Goal: Task Accomplishment & Management: Use online tool/utility

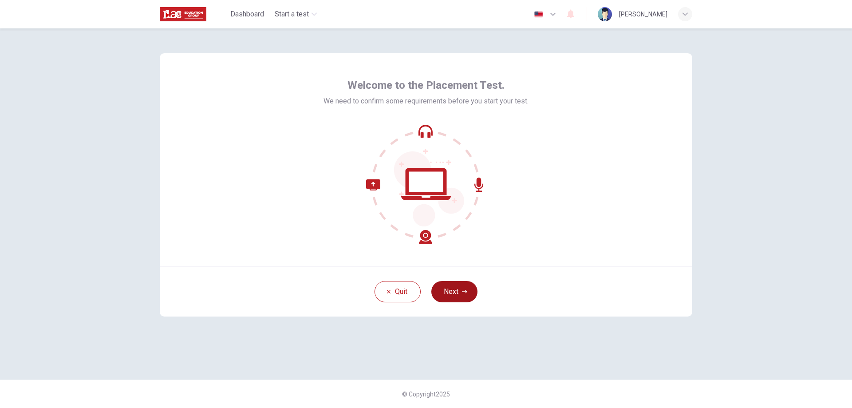
click at [455, 292] on button "Next" at bounding box center [454, 291] width 46 height 21
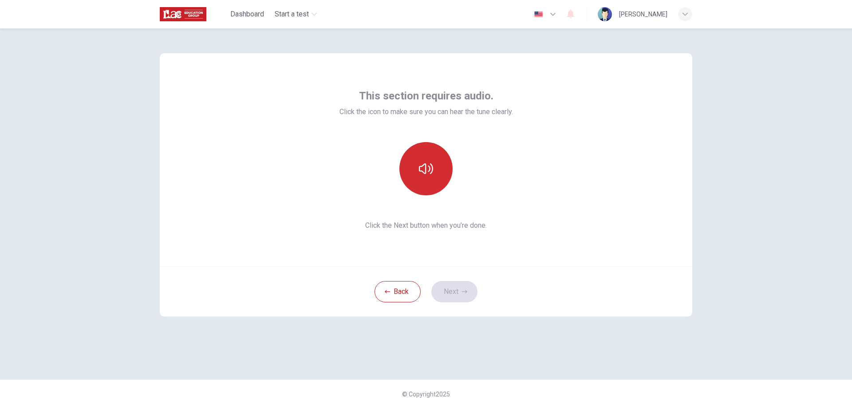
click at [425, 169] on icon "button" at bounding box center [426, 169] width 14 height 14
click at [462, 292] on icon "button" at bounding box center [464, 291] width 5 height 5
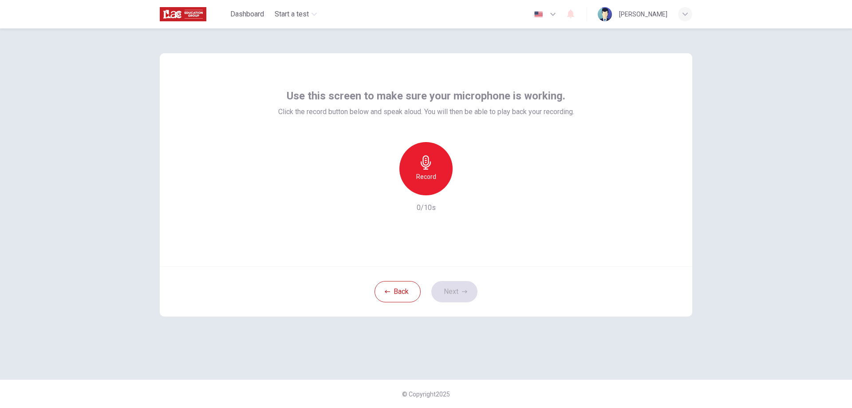
click at [427, 168] on icon "button" at bounding box center [426, 162] width 14 height 14
click at [432, 162] on icon "button" at bounding box center [426, 162] width 14 height 14
click at [465, 194] on div "button" at bounding box center [467, 188] width 14 height 14
click at [460, 290] on button "Next" at bounding box center [454, 291] width 46 height 21
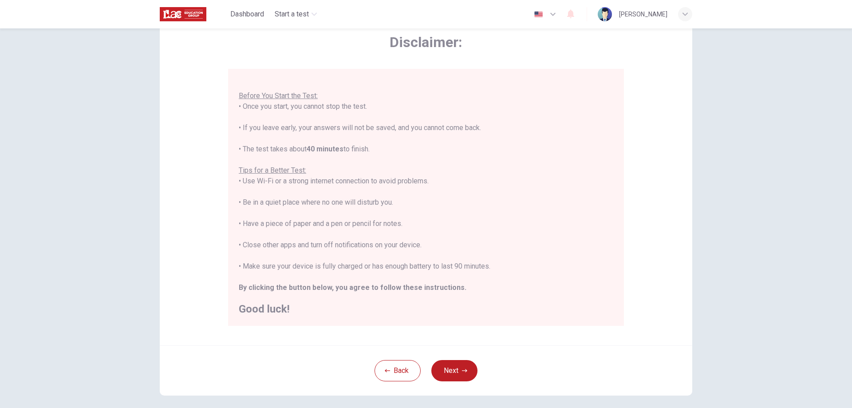
scroll to position [51, 0]
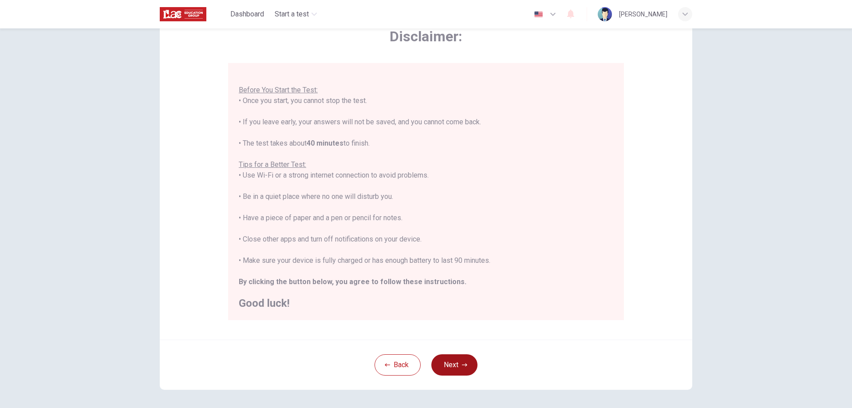
click at [454, 367] on button "Next" at bounding box center [454, 364] width 46 height 21
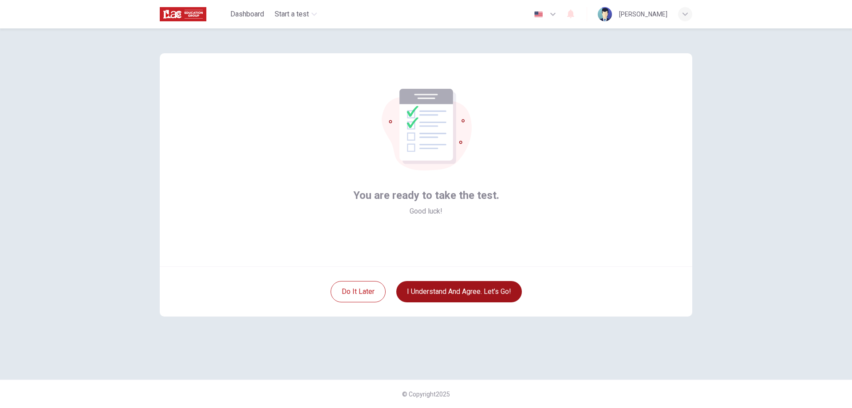
scroll to position [0, 0]
click at [470, 292] on button "I understand and agree. Let’s go!" at bounding box center [459, 291] width 126 height 21
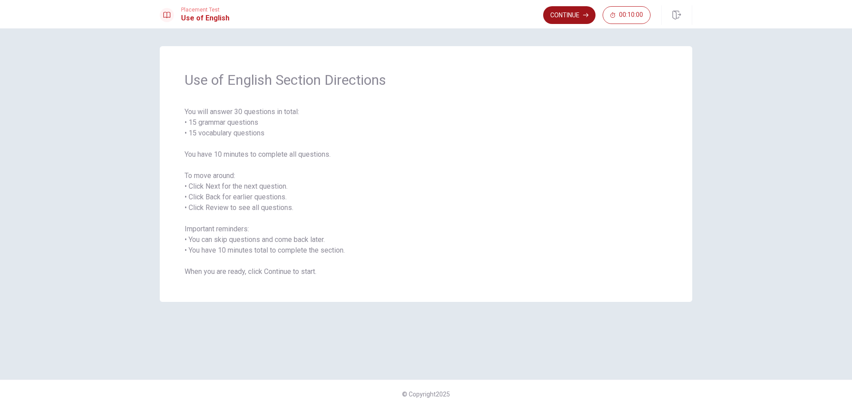
click at [562, 13] on button "Continue" at bounding box center [569, 15] width 52 height 18
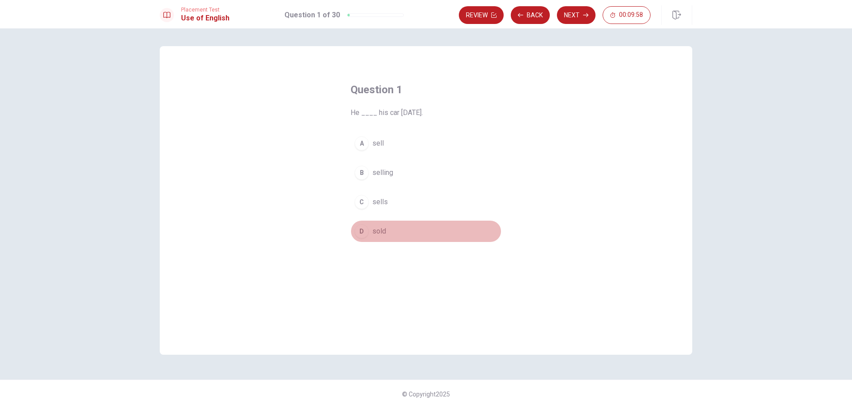
click at [362, 229] on div "D" at bounding box center [362, 231] width 14 height 14
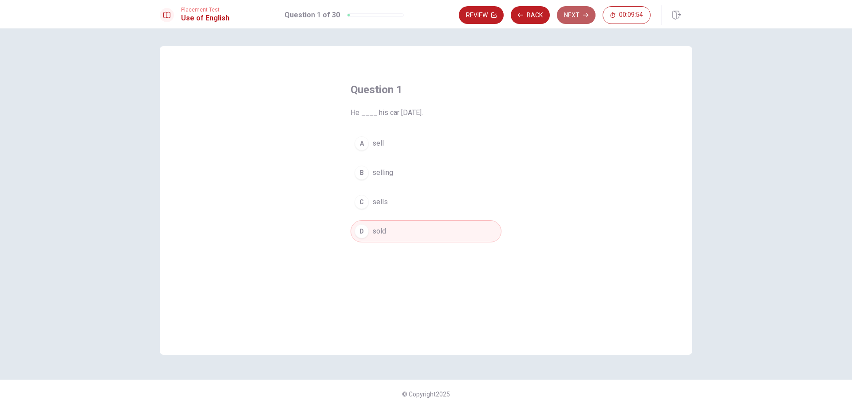
click at [570, 12] on button "Next" at bounding box center [576, 15] width 39 height 18
click at [371, 231] on button "D left" at bounding box center [426, 231] width 151 height 22
click at [569, 17] on button "Next" at bounding box center [576, 15] width 39 height 18
click at [393, 233] on span "has worked" at bounding box center [390, 231] width 36 height 11
click at [570, 16] on button "Next" at bounding box center [576, 15] width 39 height 18
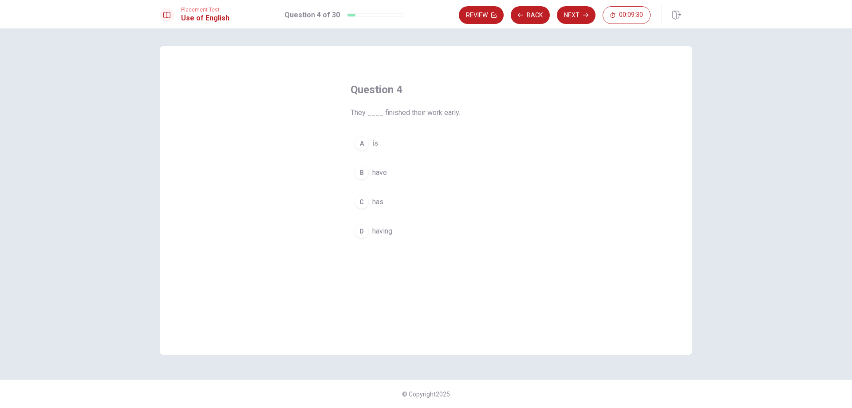
click at [386, 172] on span "have" at bounding box center [379, 172] width 15 height 11
click at [571, 14] on button "Next" at bounding box center [576, 15] width 39 height 18
click at [382, 142] on span "work" at bounding box center [379, 143] width 15 height 11
click at [571, 16] on button "Next" at bounding box center [576, 15] width 39 height 18
click at [372, 139] on button "A cold" at bounding box center [426, 143] width 151 height 22
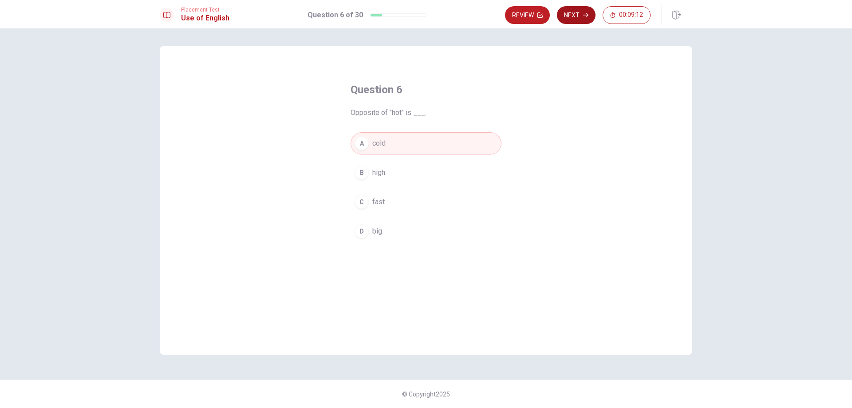
click at [577, 20] on button "Next" at bounding box center [576, 15] width 39 height 18
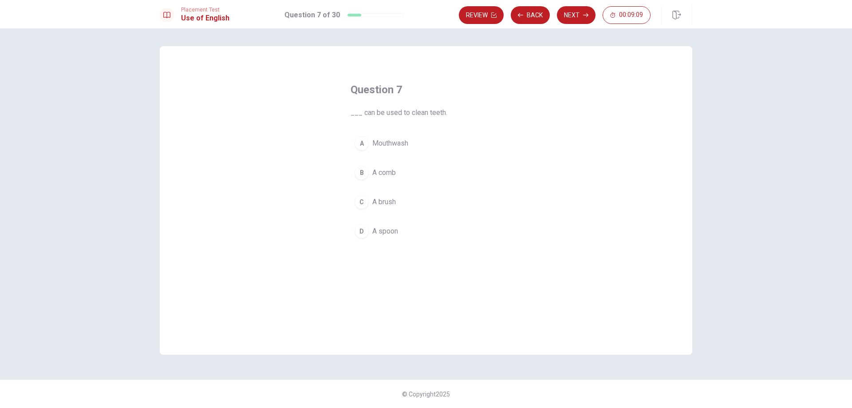
click at [381, 204] on span "A brush" at bounding box center [384, 202] width 24 height 11
click at [569, 11] on button "Next" at bounding box center [576, 15] width 39 height 18
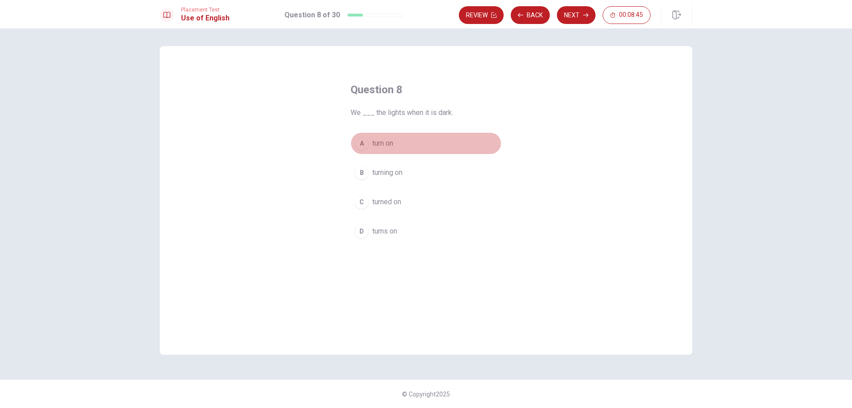
click at [383, 140] on span "turn on" at bounding box center [382, 143] width 21 height 11
click at [569, 18] on button "Next" at bounding box center [576, 15] width 39 height 18
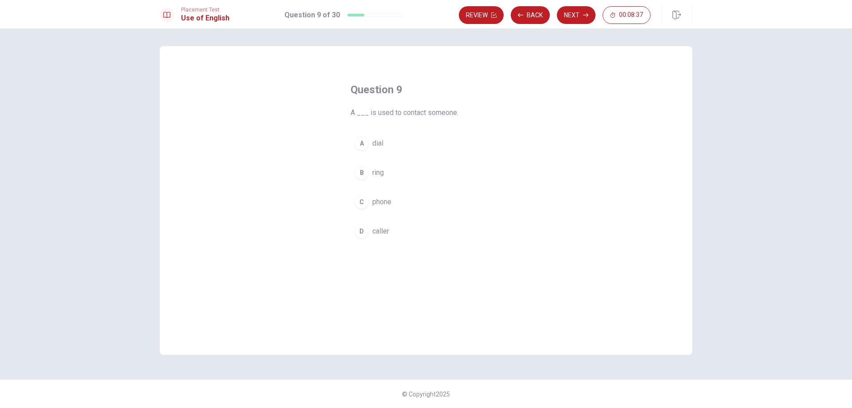
click at [386, 201] on span "phone" at bounding box center [381, 202] width 19 height 11
click at [567, 14] on button "Next" at bounding box center [576, 15] width 39 height 18
click at [389, 174] on span "will meet" at bounding box center [386, 172] width 28 height 11
click at [573, 19] on button "Next" at bounding box center [576, 15] width 39 height 18
click at [389, 172] on span "will call" at bounding box center [383, 172] width 23 height 11
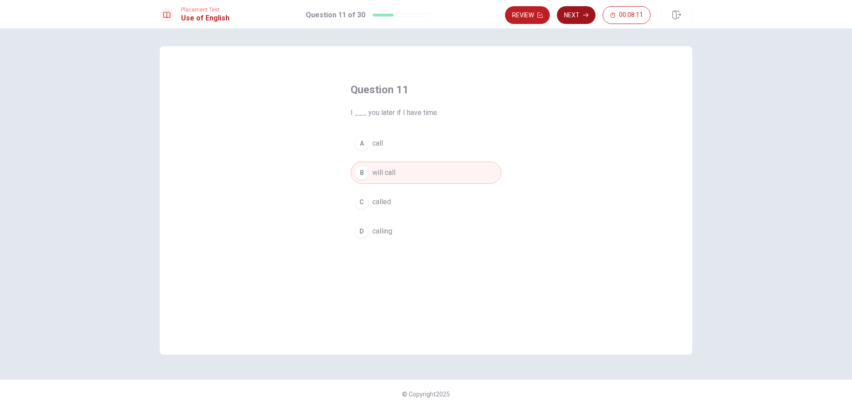
click at [573, 17] on button "Next" at bounding box center [576, 15] width 39 height 18
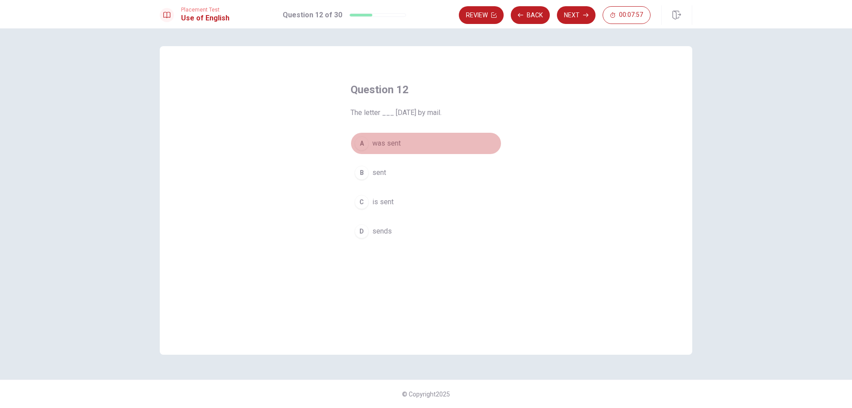
click at [393, 143] on span "was sent" at bounding box center [386, 143] width 28 height 11
click at [570, 16] on button "Next" at bounding box center [576, 15] width 39 height 18
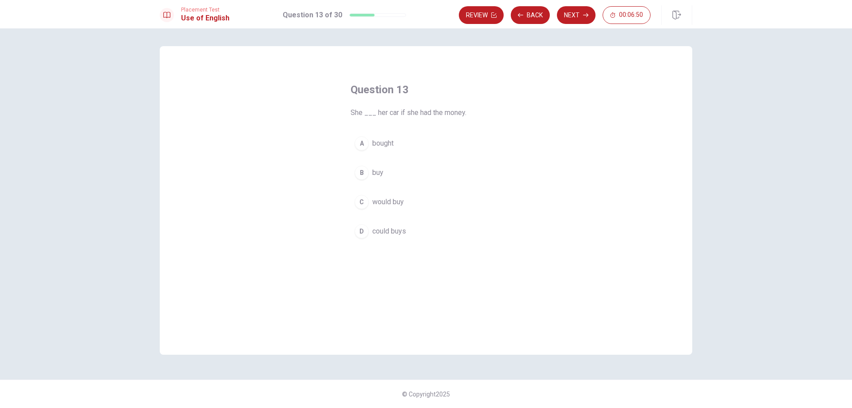
click at [391, 200] on span "would buy" at bounding box center [388, 202] width 32 height 11
click at [568, 13] on button "Next" at bounding box center [576, 15] width 39 height 18
click at [386, 139] on span "will be" at bounding box center [382, 143] width 20 height 11
click at [570, 16] on button "Next" at bounding box center [576, 15] width 39 height 18
click at [384, 202] on button "C Cut" at bounding box center [426, 202] width 151 height 22
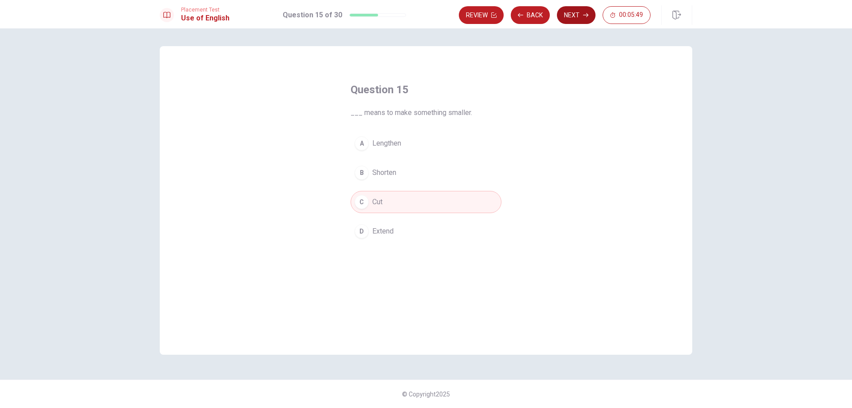
click at [575, 14] on button "Next" at bounding box center [576, 15] width 39 height 18
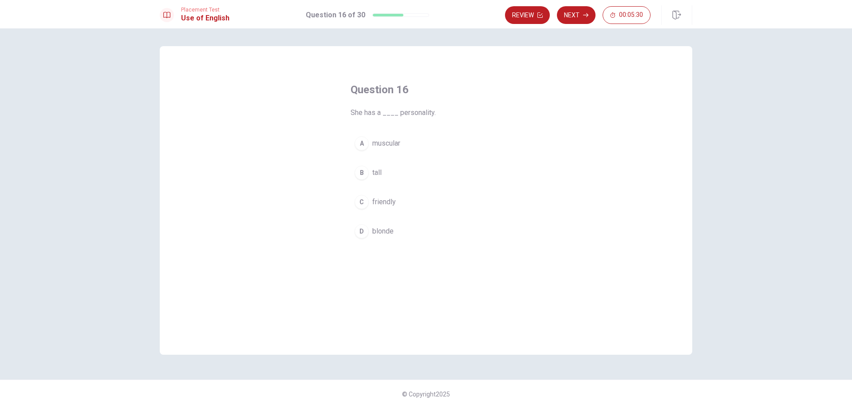
click at [389, 203] on span "friendly" at bounding box center [384, 202] width 24 height 11
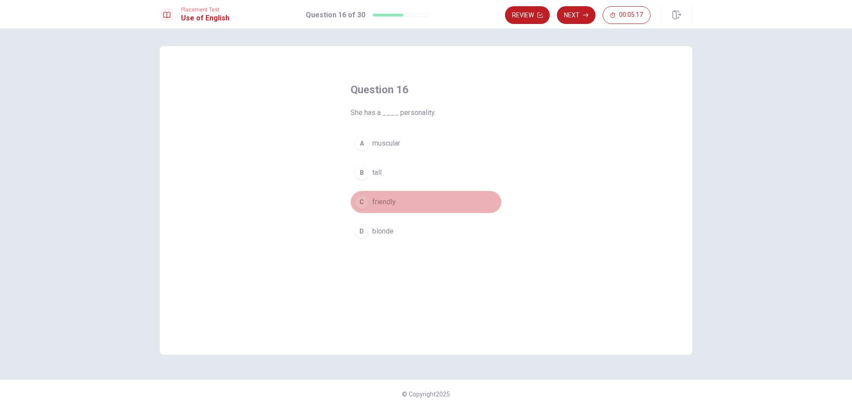
click at [408, 201] on button "C friendly" at bounding box center [426, 202] width 151 height 22
click at [576, 15] on button "Next" at bounding box center [576, 15] width 39 height 18
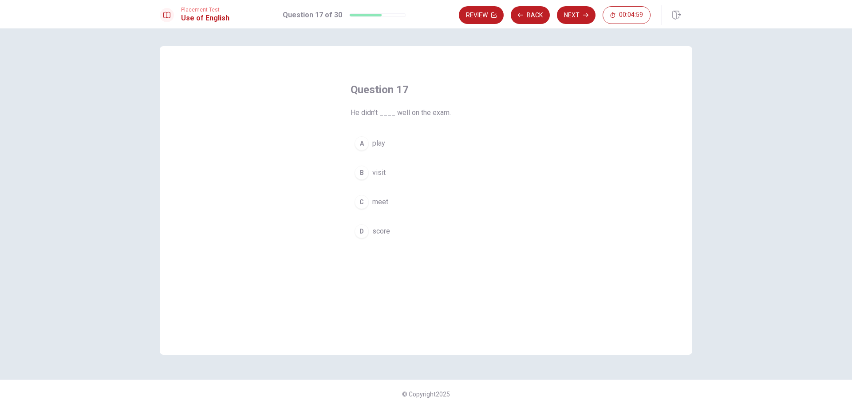
click at [377, 236] on span "score" at bounding box center [381, 231] width 18 height 11
click at [570, 14] on button "Next" at bounding box center [576, 15] width 39 height 18
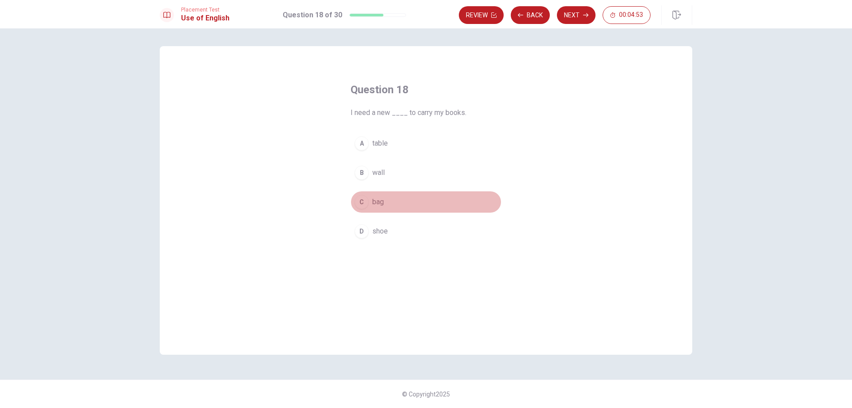
click at [384, 201] on span "bag" at bounding box center [378, 202] width 12 height 11
click at [569, 18] on button "Next" at bounding box center [576, 15] width 39 height 18
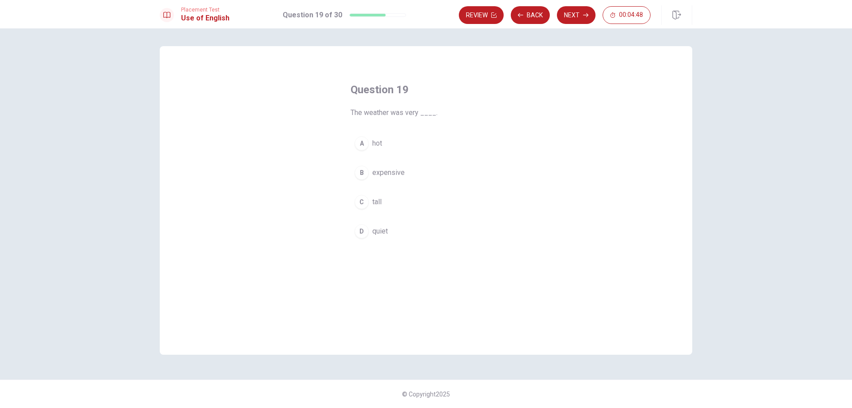
click at [387, 143] on button "A hot" at bounding box center [426, 143] width 151 height 22
click at [570, 16] on button "Next" at bounding box center [576, 15] width 39 height 18
click at [387, 138] on span "Have" at bounding box center [380, 143] width 16 height 11
click at [571, 17] on button "Next" at bounding box center [576, 15] width 39 height 18
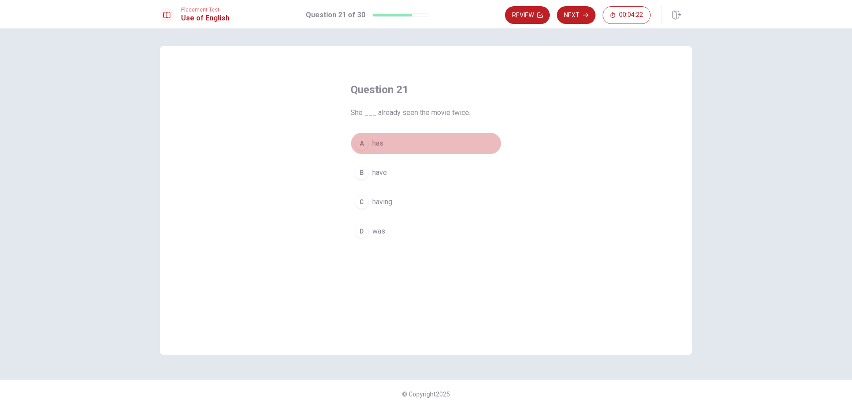
click at [377, 141] on span "has" at bounding box center [377, 143] width 11 height 11
click at [578, 17] on button "Next" at bounding box center [576, 15] width 39 height 18
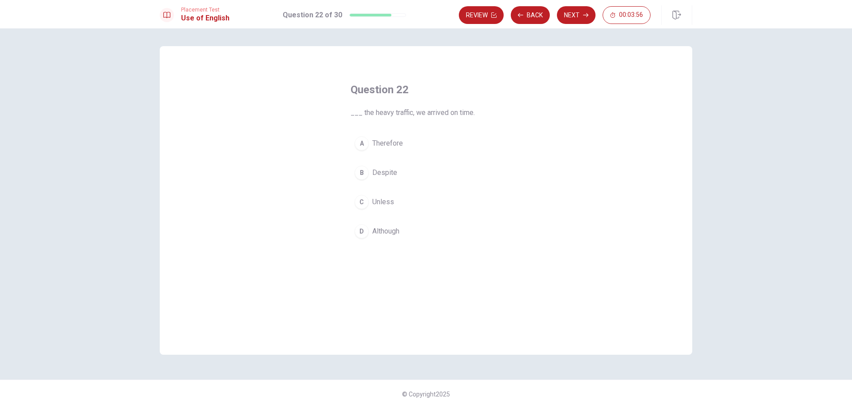
click at [384, 170] on span "Despite" at bounding box center [384, 172] width 25 height 11
click at [567, 17] on button "Next" at bounding box center [576, 15] width 39 height 18
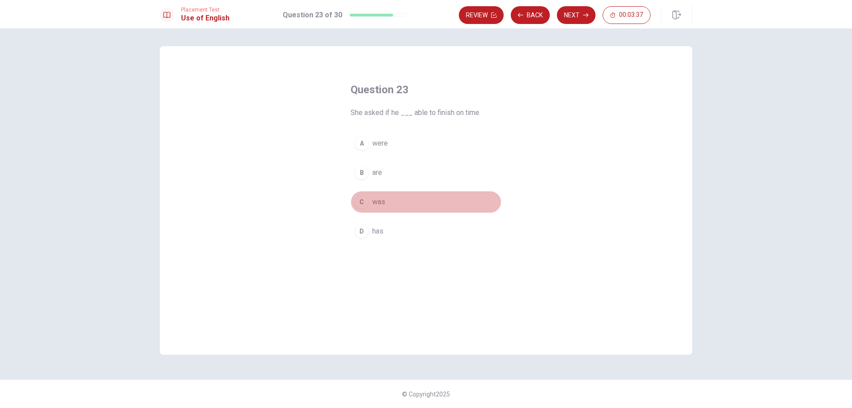
click at [386, 198] on button "C was" at bounding box center [426, 202] width 151 height 22
click at [573, 13] on button "Next" at bounding box center [576, 15] width 39 height 18
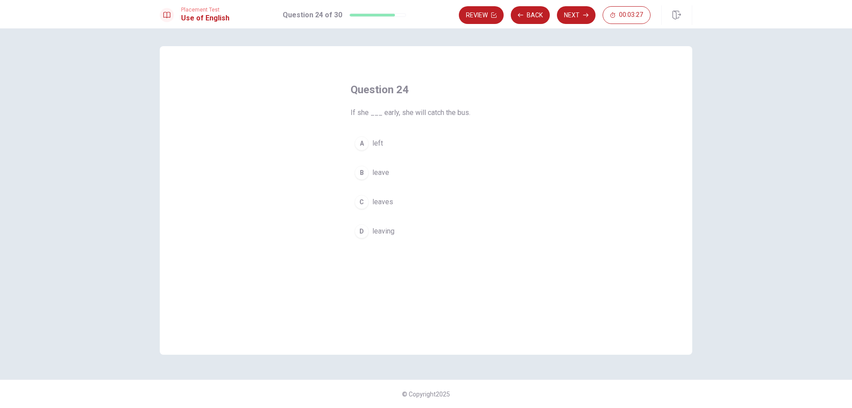
click at [384, 202] on span "leaves" at bounding box center [382, 202] width 21 height 11
click at [569, 18] on button "Next" at bounding box center [576, 15] width 39 height 18
click at [391, 171] on span "update" at bounding box center [382, 172] width 21 height 11
click at [572, 12] on button "Next" at bounding box center [576, 15] width 39 height 18
click at [389, 142] on button "A plan" at bounding box center [426, 143] width 151 height 22
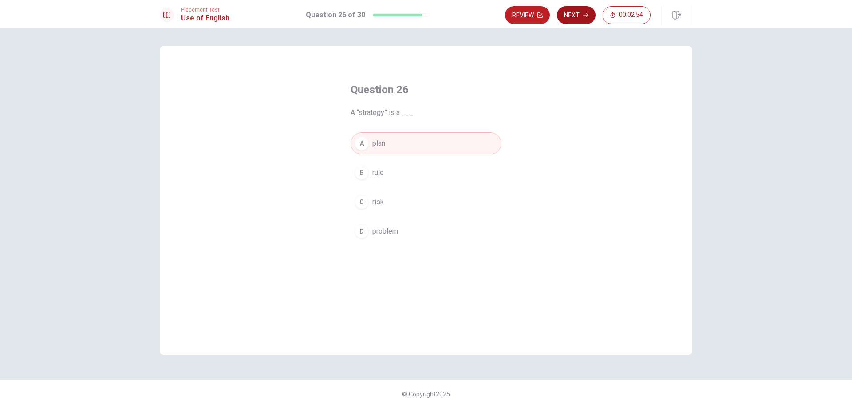
click at [577, 15] on button "Next" at bounding box center [576, 15] width 39 height 18
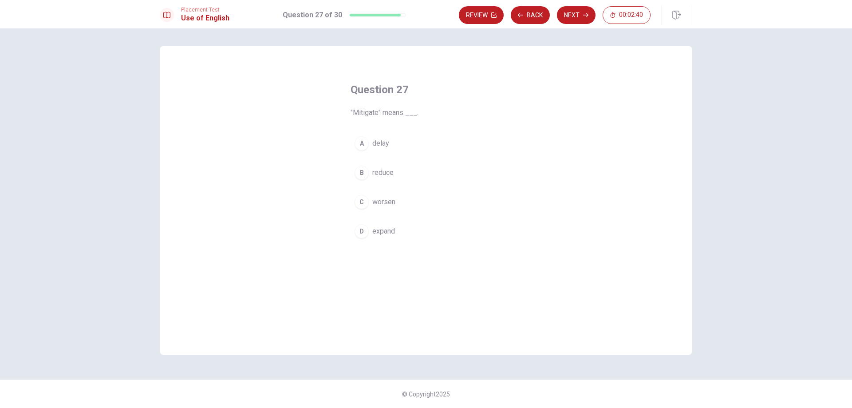
click at [399, 174] on button "B reduce" at bounding box center [426, 173] width 151 height 22
click at [570, 19] on button "Next" at bounding box center [576, 15] width 39 height 18
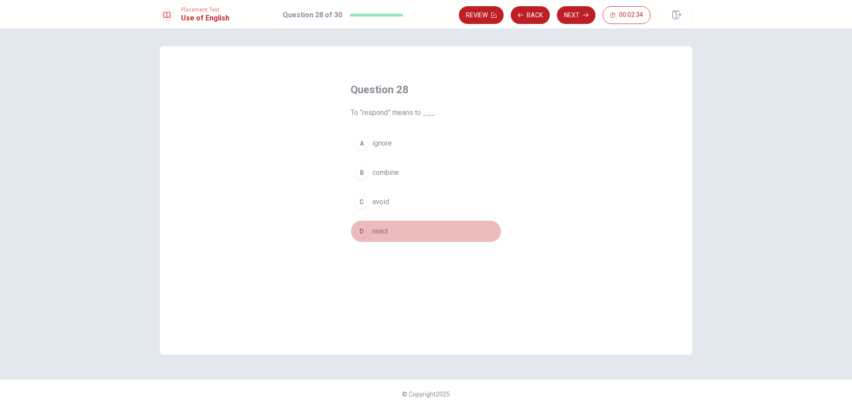
click at [383, 234] on span "react" at bounding box center [380, 231] width 16 height 11
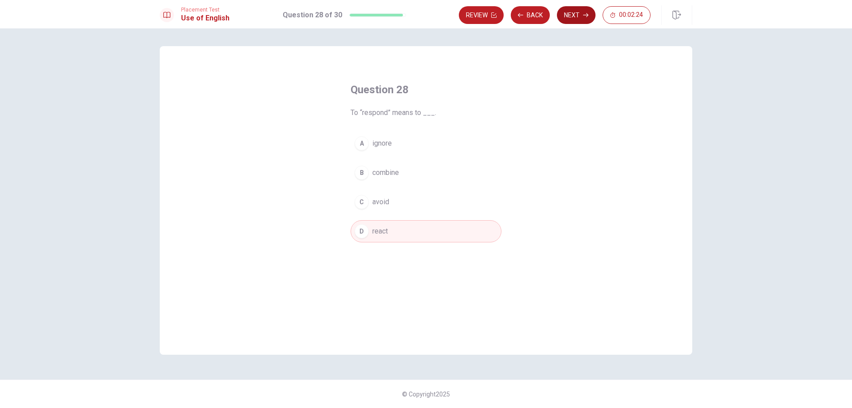
click at [573, 16] on button "Next" at bounding box center [576, 15] width 39 height 18
click at [386, 205] on span "helps you" at bounding box center [387, 202] width 30 height 11
click at [572, 15] on button "Next" at bounding box center [576, 15] width 39 height 18
click at [381, 213] on span "have" at bounding box center [379, 212] width 15 height 11
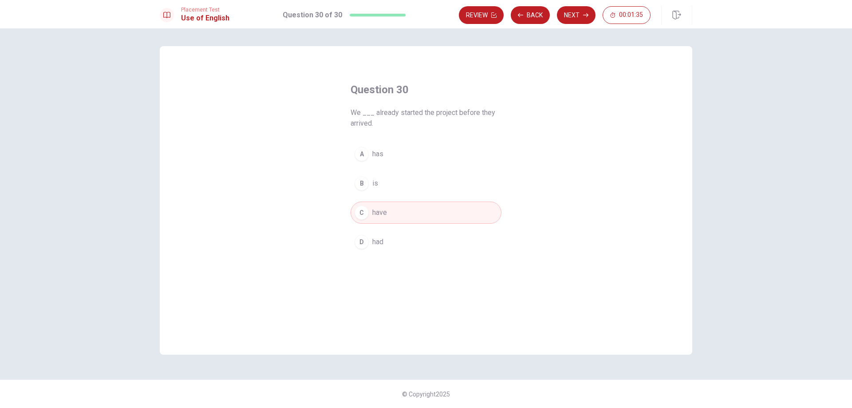
click at [393, 245] on button "D had" at bounding box center [426, 242] width 151 height 22
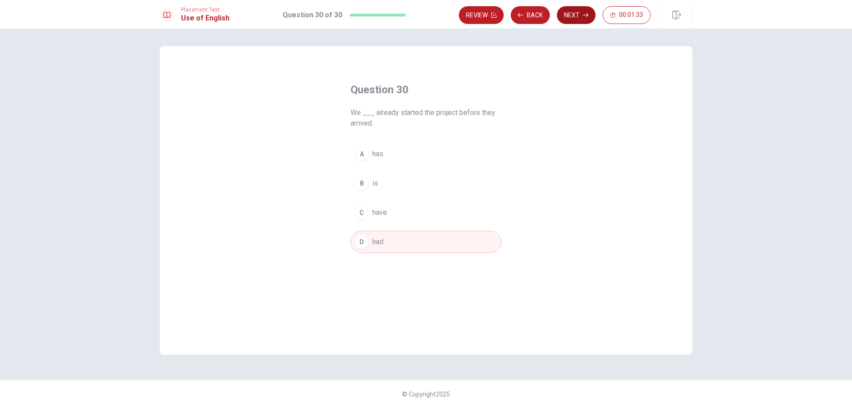
click at [576, 18] on button "Next" at bounding box center [576, 15] width 39 height 18
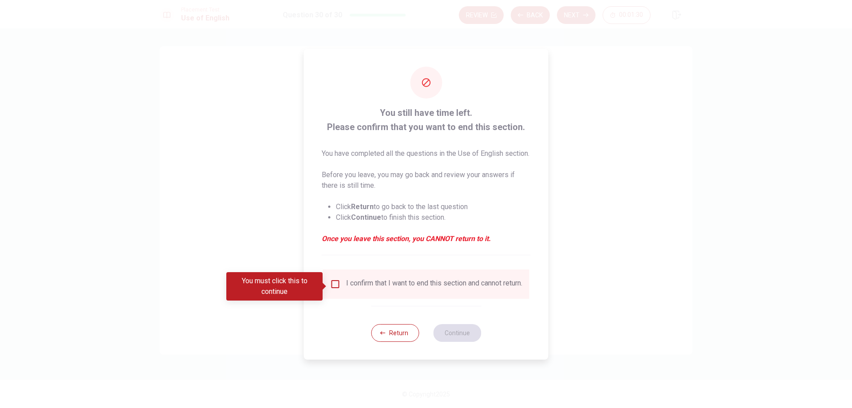
click at [333, 285] on input "You must click this to continue" at bounding box center [335, 284] width 11 height 11
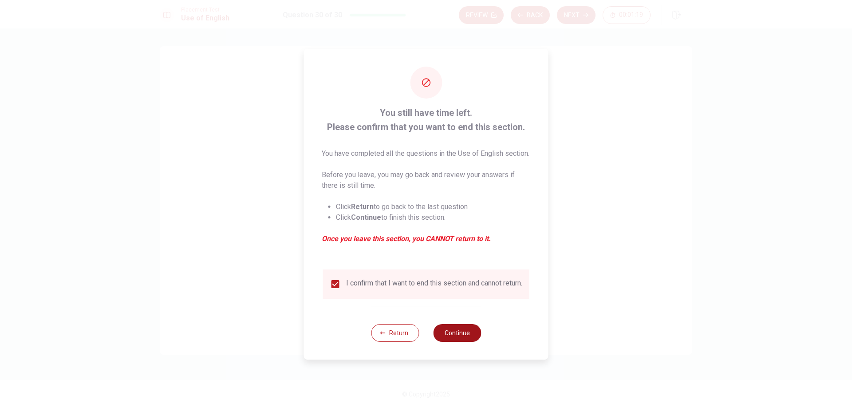
click at [468, 342] on button "Continue" at bounding box center [457, 333] width 48 height 18
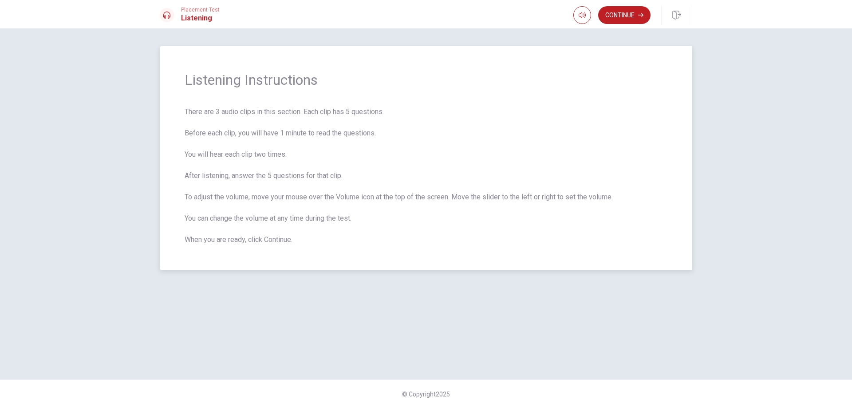
click at [586, 154] on span "There are 3 audio clips in this section. Each clip has 5 questions. Before each…" at bounding box center [426, 176] width 483 height 138
click at [628, 18] on button "Continue" at bounding box center [624, 15] width 52 height 18
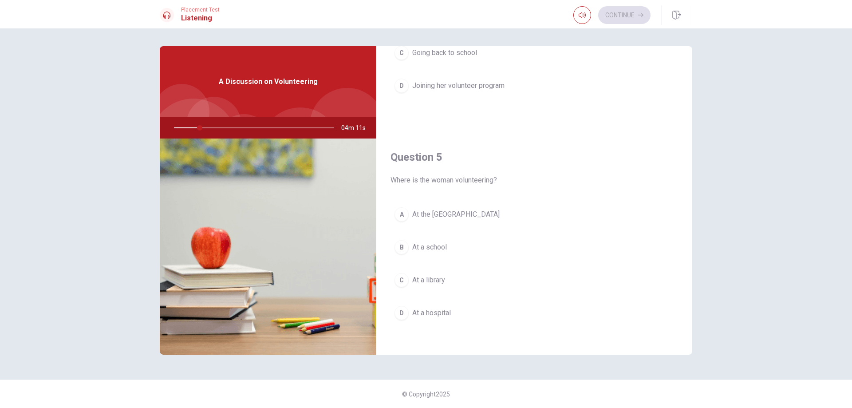
scroll to position [828, 0]
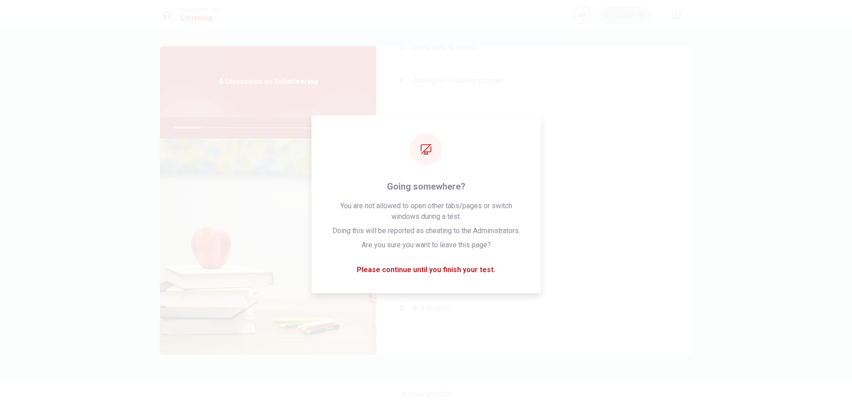
click at [618, 115] on div "Question 4 What does the man express interest in? A Moving cities B Starting a …" at bounding box center [534, 13] width 316 height 227
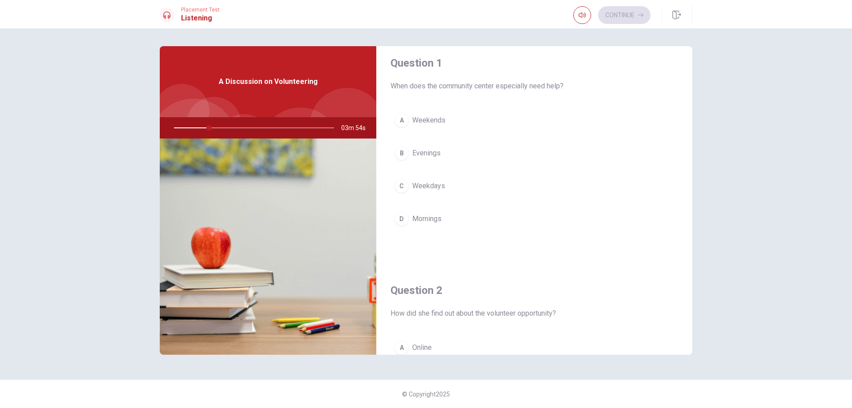
scroll to position [0, 0]
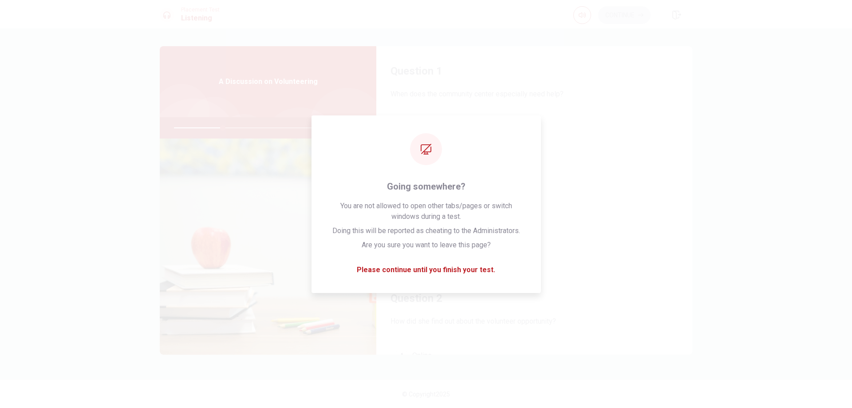
click at [621, 142] on div "A Weekends B Evenings C Weekdays D Mornings" at bounding box center [535, 186] width 288 height 138
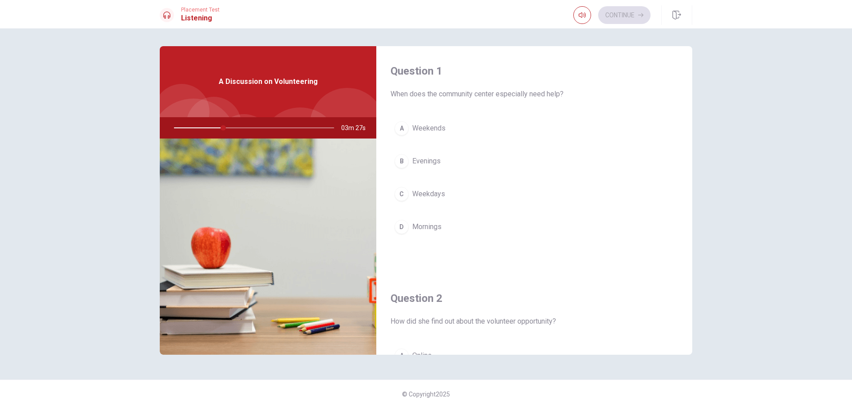
click at [434, 127] on span "Weekends" at bounding box center [428, 128] width 33 height 11
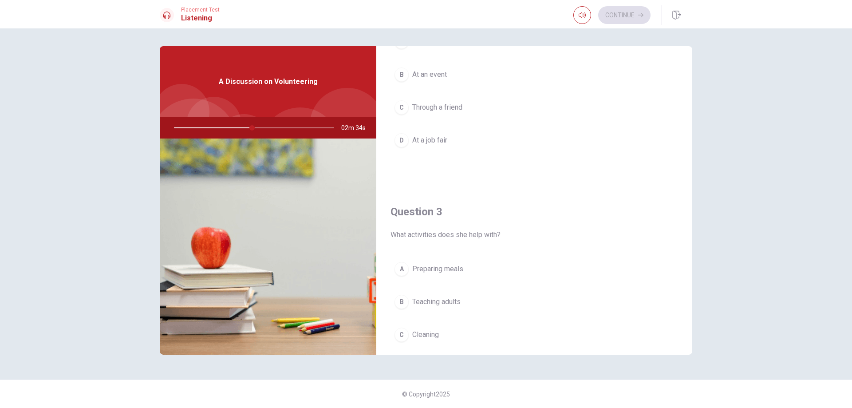
scroll to position [354, 0]
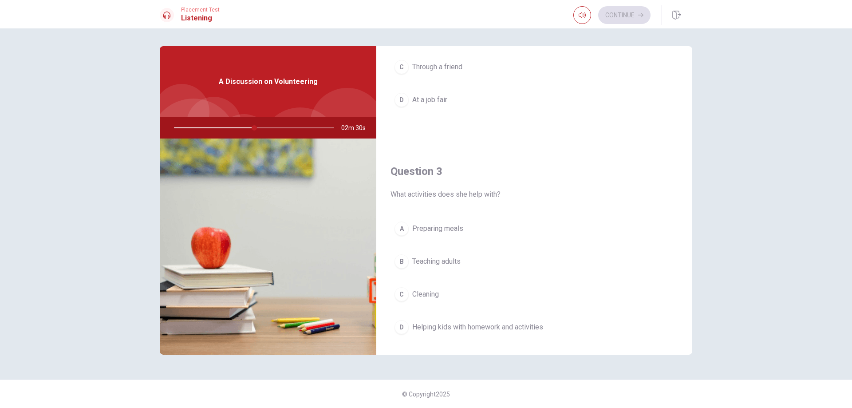
click at [465, 325] on span "Helping kids with homework and activities" at bounding box center [477, 327] width 131 height 11
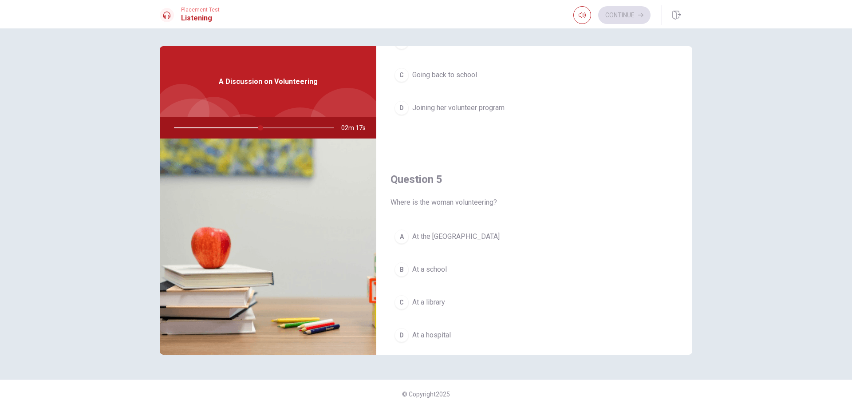
scroll to position [810, 0]
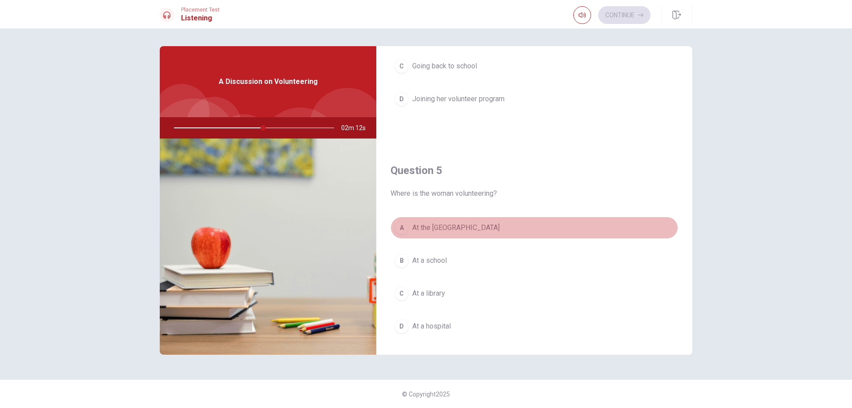
click at [469, 222] on span "At the [GEOGRAPHIC_DATA]" at bounding box center [455, 227] width 87 height 11
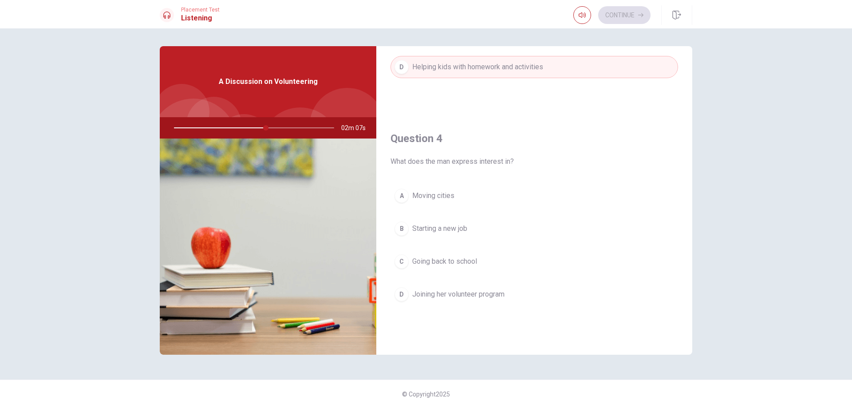
scroll to position [607, 0]
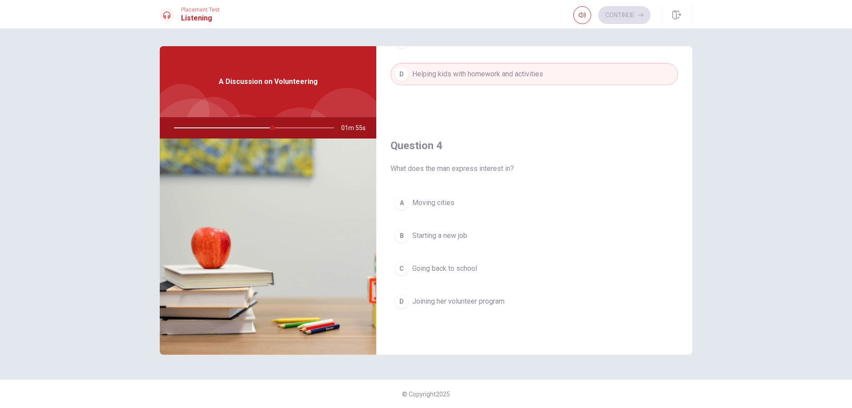
click at [474, 304] on span "Joining her volunteer program" at bounding box center [458, 301] width 92 height 11
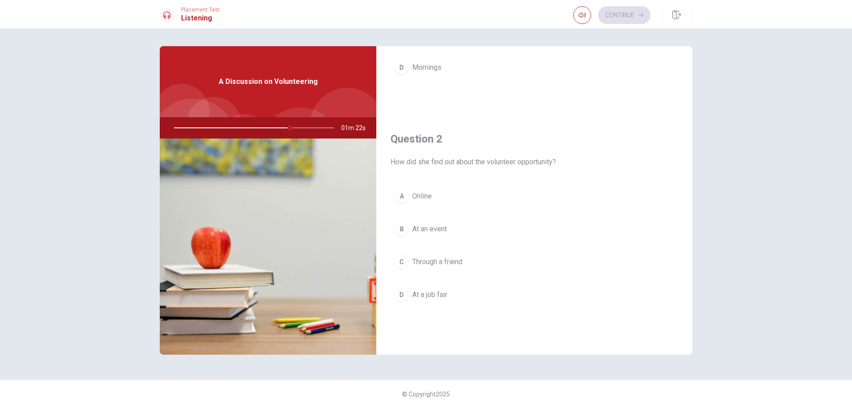
scroll to position [202, 0]
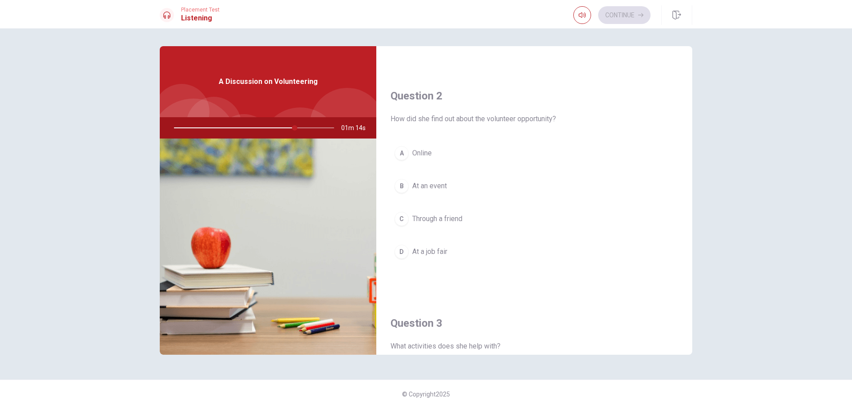
click at [437, 253] on span "At a job fair" at bounding box center [429, 251] width 35 height 11
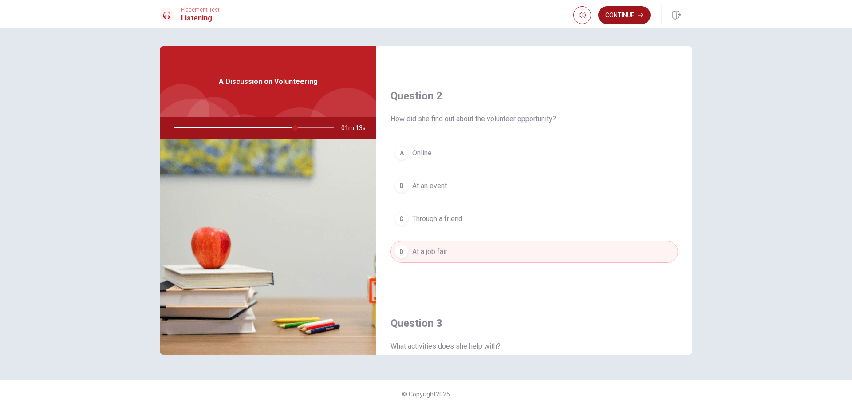
click at [630, 12] on button "Continue" at bounding box center [624, 15] width 52 height 18
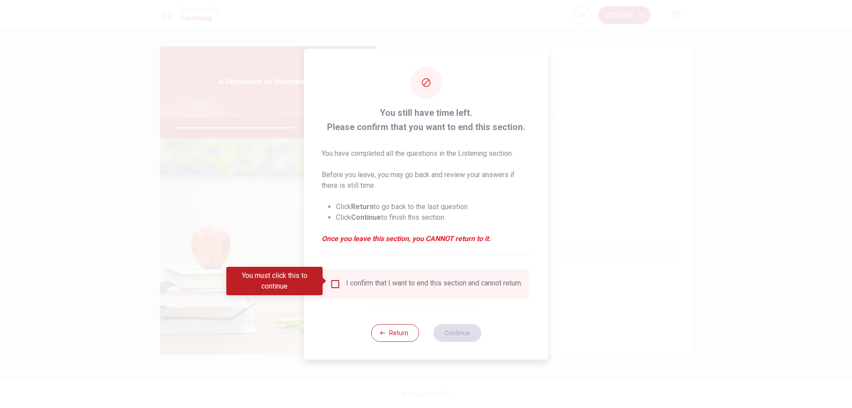
click at [335, 284] on input "You must click this to continue" at bounding box center [335, 284] width 11 height 11
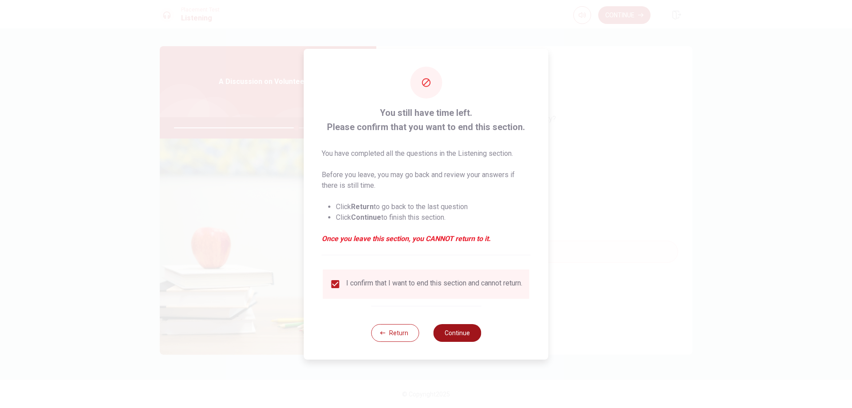
click at [462, 342] on button "Continue" at bounding box center [457, 333] width 48 height 18
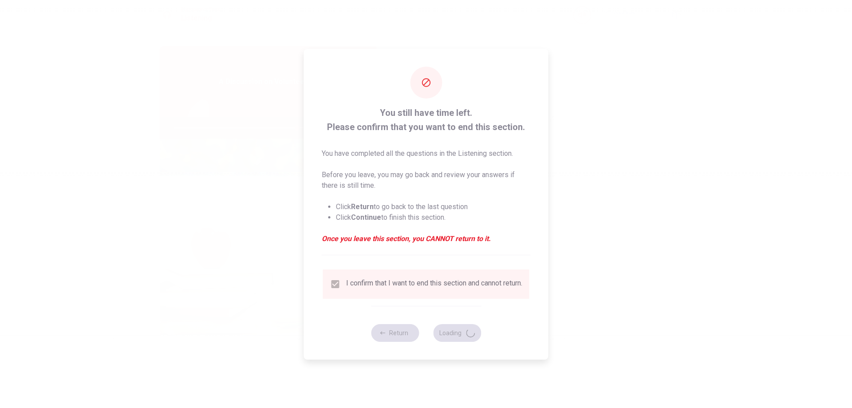
type input "77"
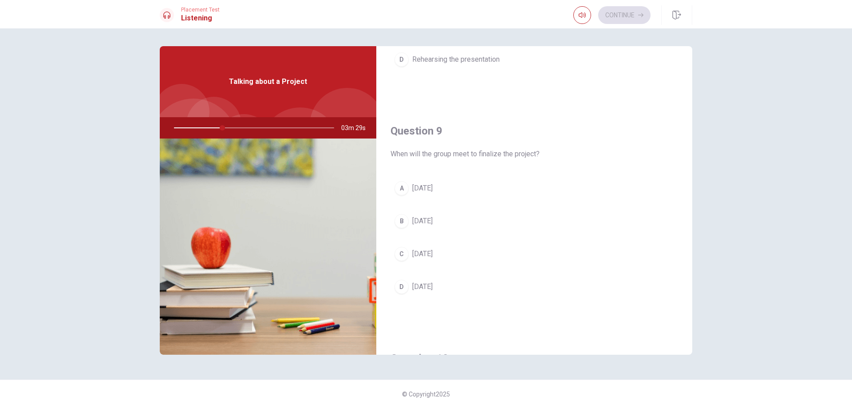
scroll to position [642, 0]
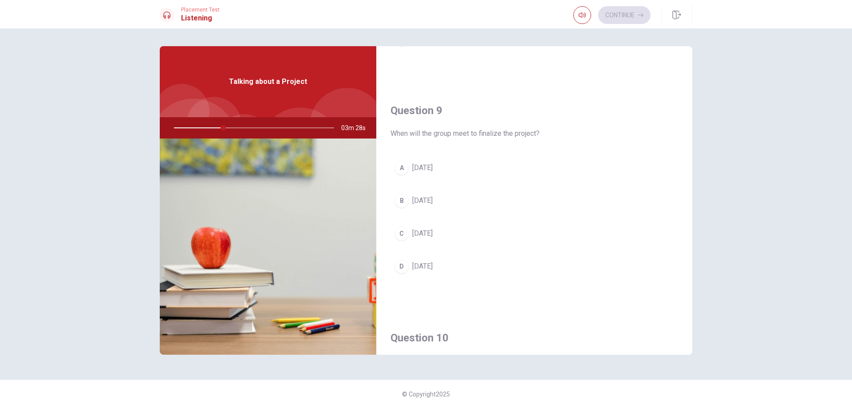
click at [466, 266] on button "D [DATE]" at bounding box center [535, 266] width 288 height 22
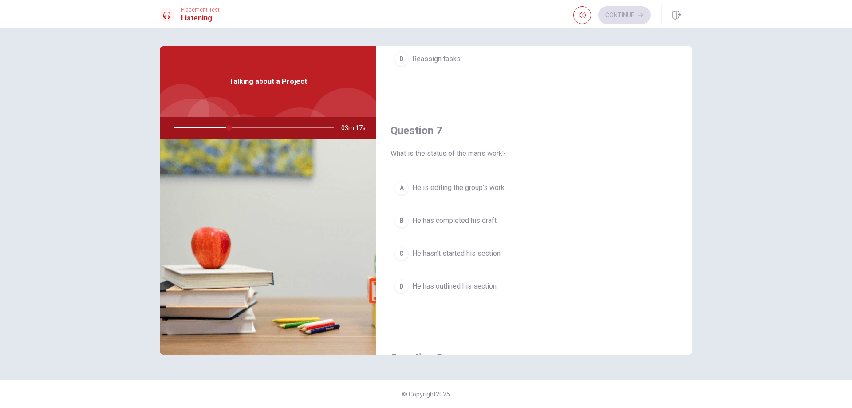
scroll to position [152, 0]
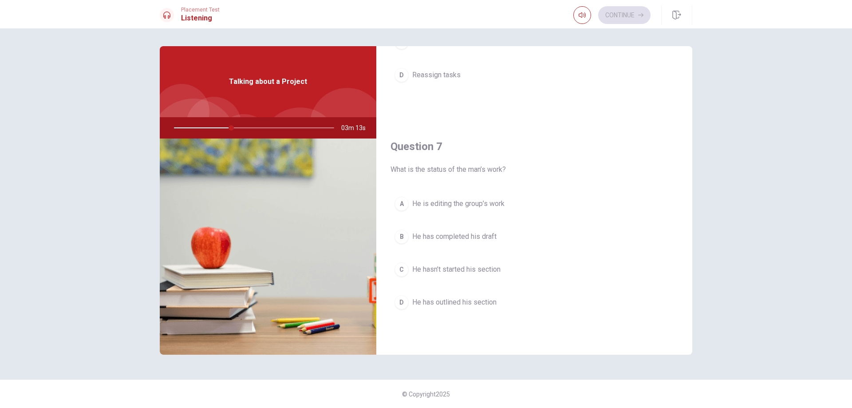
click at [499, 273] on span "He hasn’t started his section" at bounding box center [456, 269] width 88 height 11
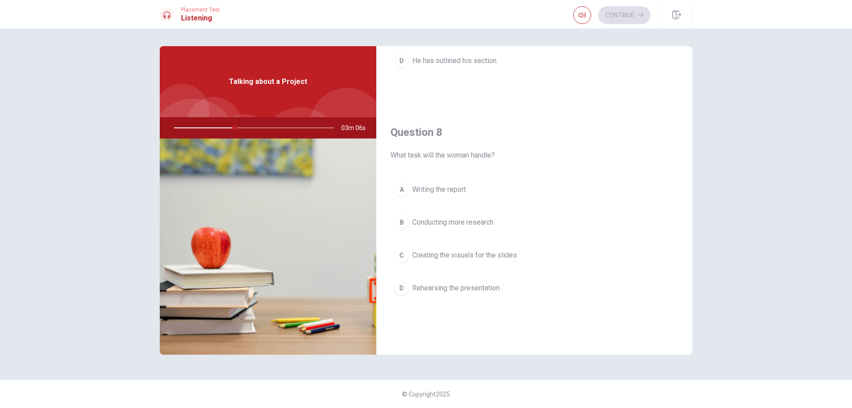
scroll to position [433, 0]
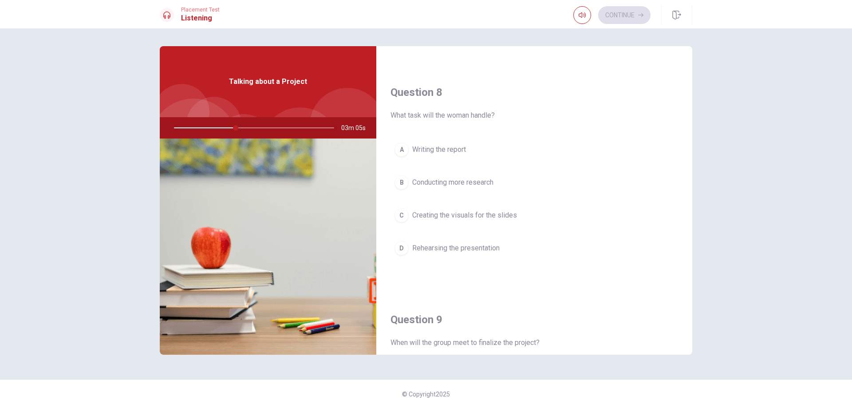
click at [502, 254] on button "D Rehearsing the presentation" at bounding box center [535, 248] width 288 height 22
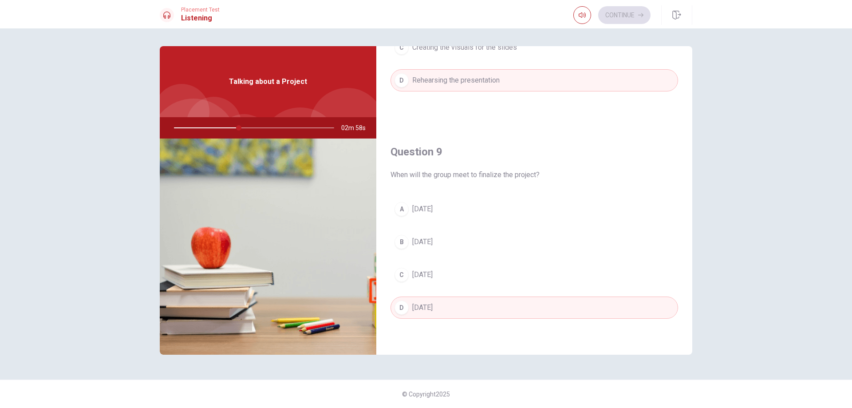
scroll to position [620, 0]
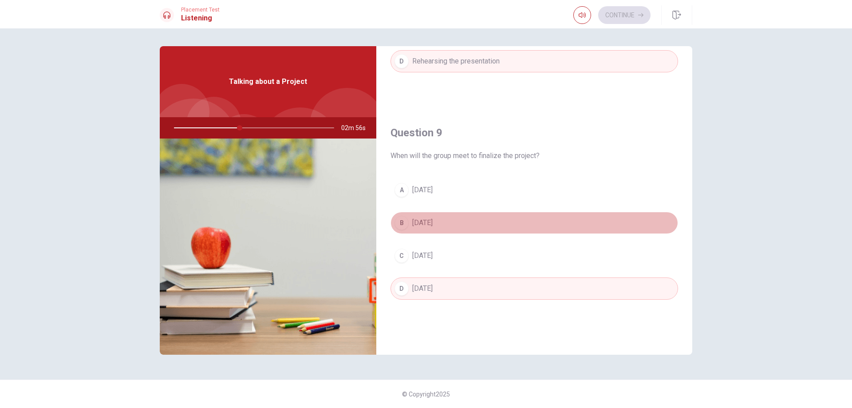
click at [445, 225] on button "B [DATE]" at bounding box center [535, 223] width 288 height 22
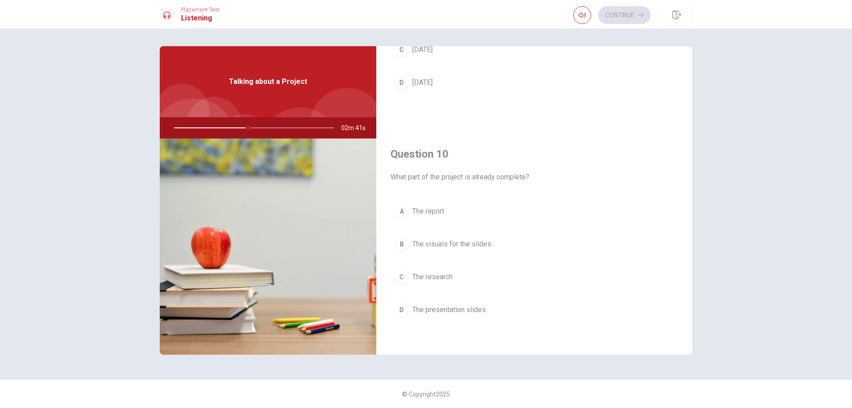
scroll to position [828, 0]
click at [494, 277] on button "C The research" at bounding box center [535, 275] width 288 height 22
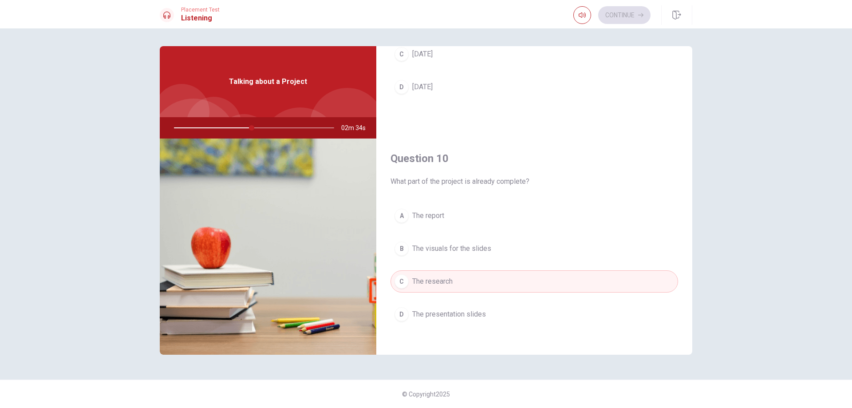
scroll to position [823, 0]
click at [443, 213] on span "The report" at bounding box center [428, 214] width 32 height 11
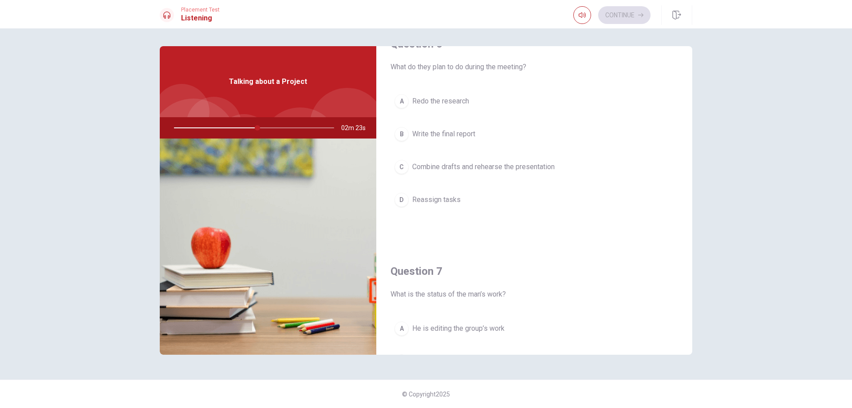
scroll to position [0, 0]
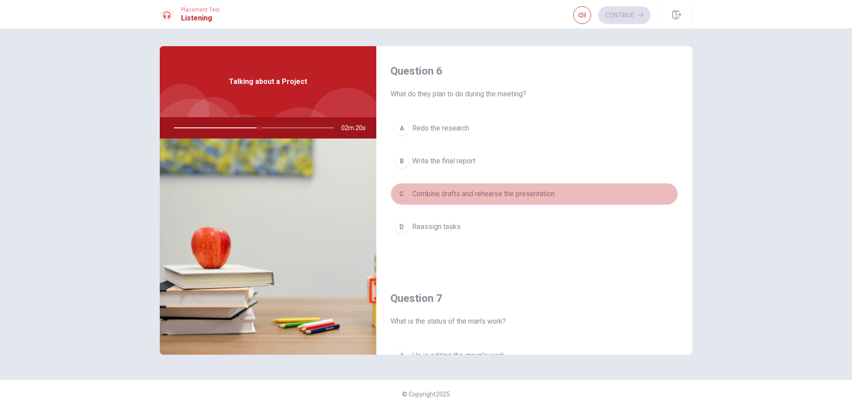
click at [544, 192] on span "Combine drafts and rehearse the presentation" at bounding box center [483, 194] width 142 height 11
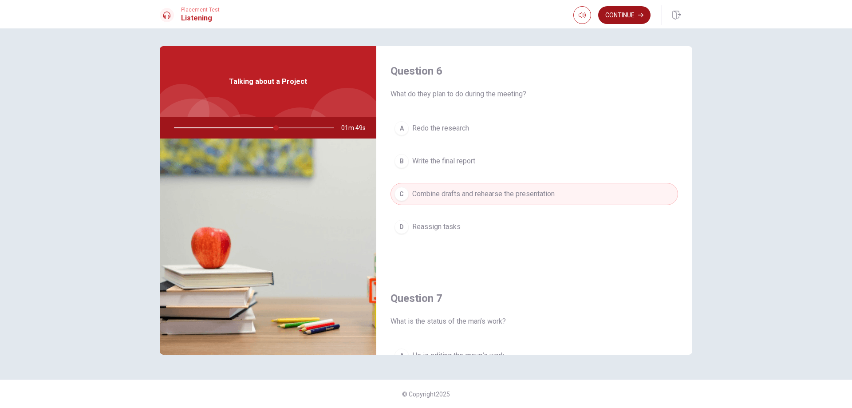
click at [633, 16] on button "Continue" at bounding box center [624, 15] width 52 height 18
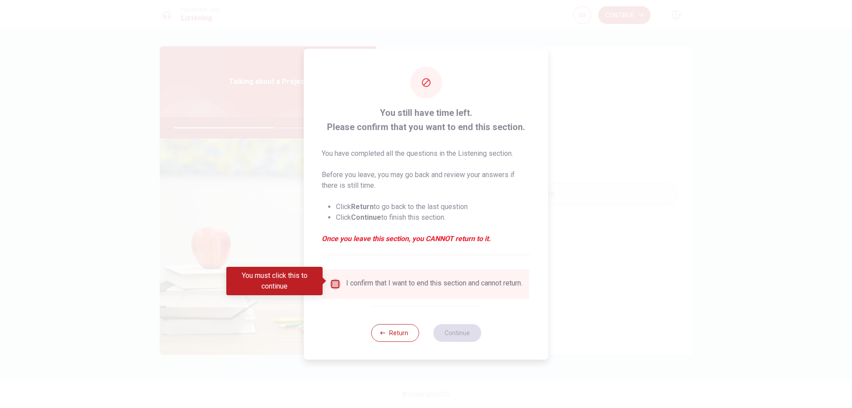
click at [332, 280] on input "You must click this to continue" at bounding box center [335, 284] width 11 height 11
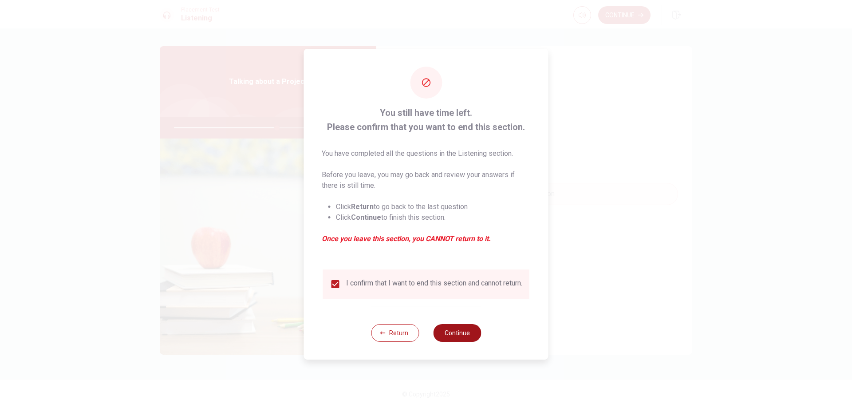
click at [462, 336] on button "Continue" at bounding box center [457, 333] width 48 height 18
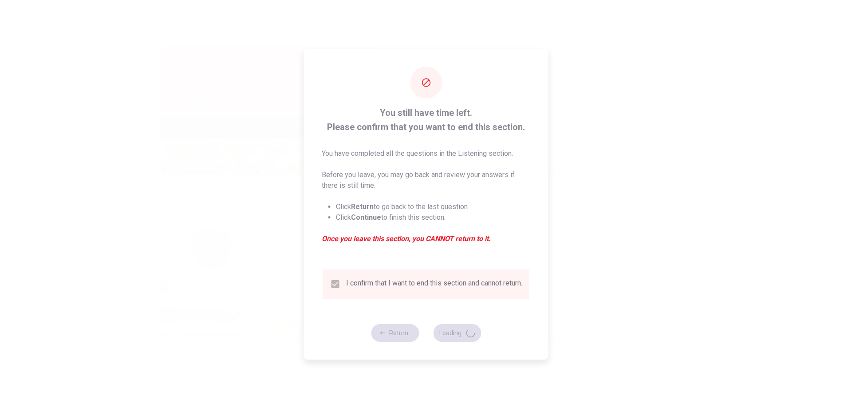
type input "65"
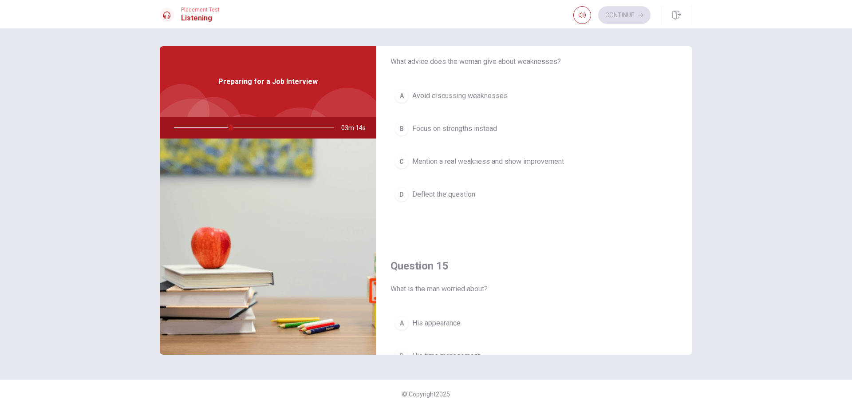
scroll to position [828, 0]
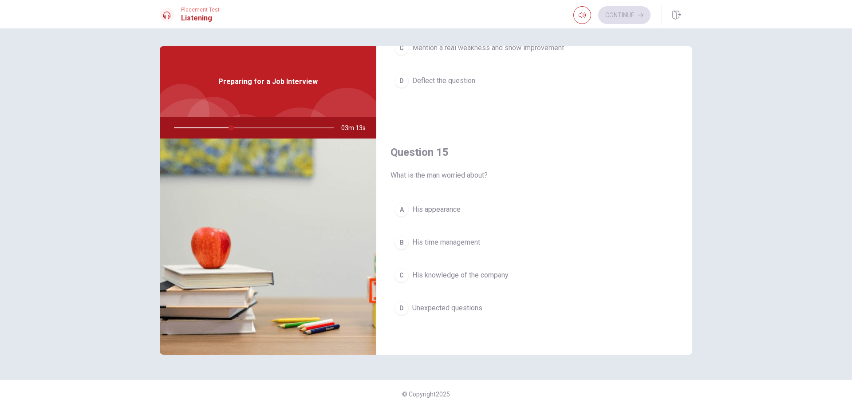
click at [520, 308] on button "D Unexpected questions" at bounding box center [535, 308] width 288 height 22
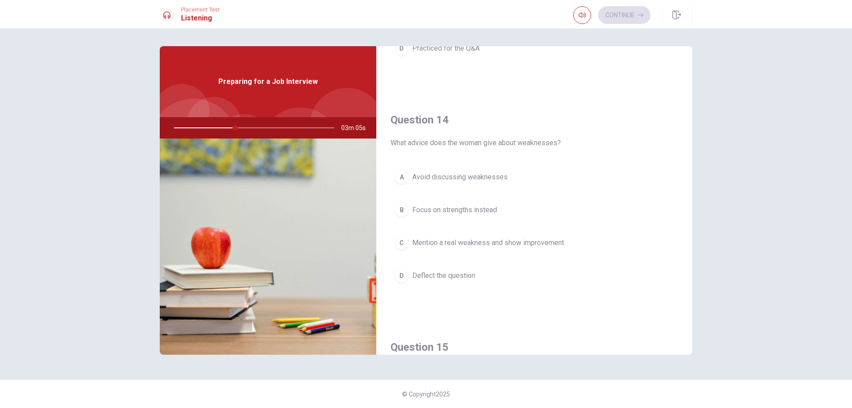
scroll to position [634, 0]
click at [551, 240] on span "Mention a real weakness and show improvement" at bounding box center [488, 241] width 152 height 11
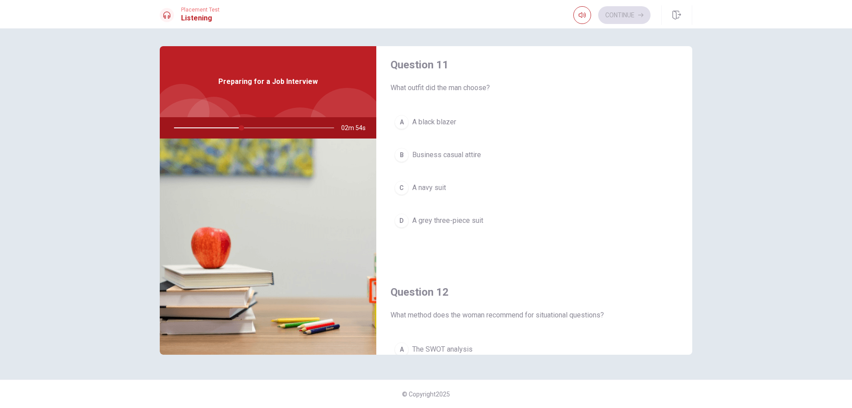
scroll to position [0, 0]
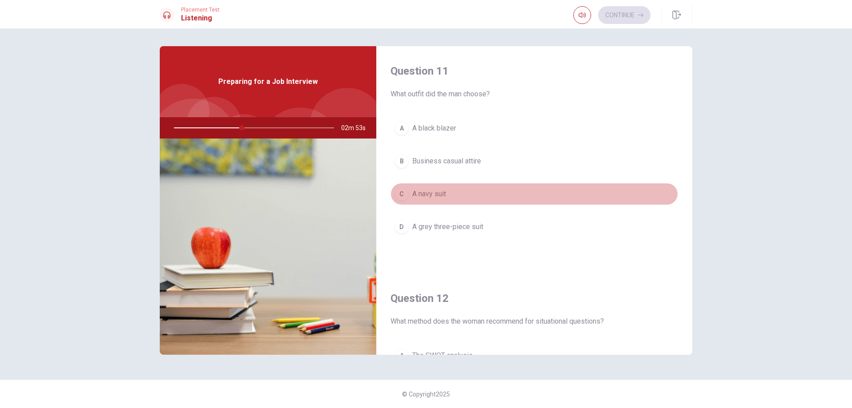
click at [452, 192] on button "C A navy suit" at bounding box center [535, 194] width 288 height 22
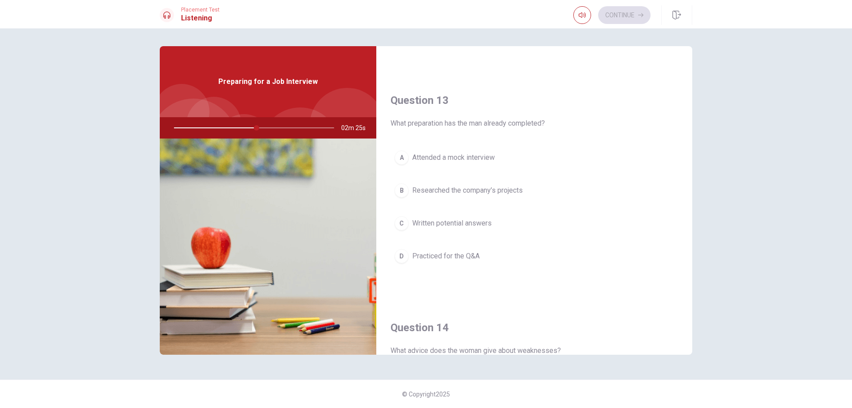
scroll to position [423, 0]
drag, startPoint x: 521, startPoint y: 190, endPoint x: 533, endPoint y: 190, distance: 12.9
click at [521, 190] on span "Researched the company’s projects" at bounding box center [467, 192] width 111 height 11
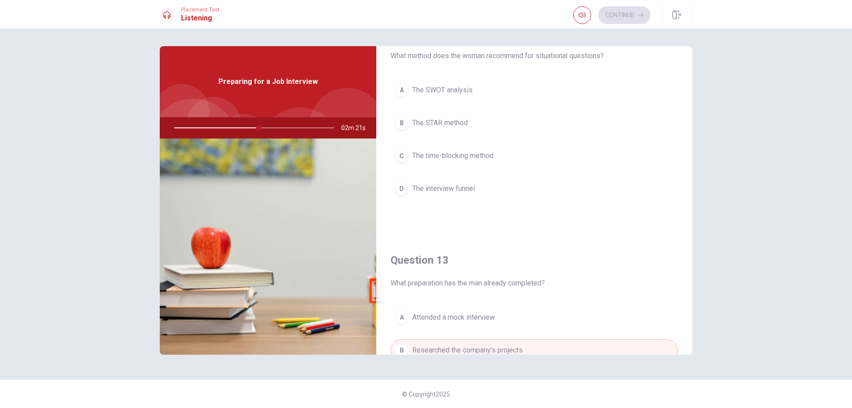
scroll to position [262, 0]
click at [491, 131] on button "B The STAR method" at bounding box center [535, 126] width 288 height 22
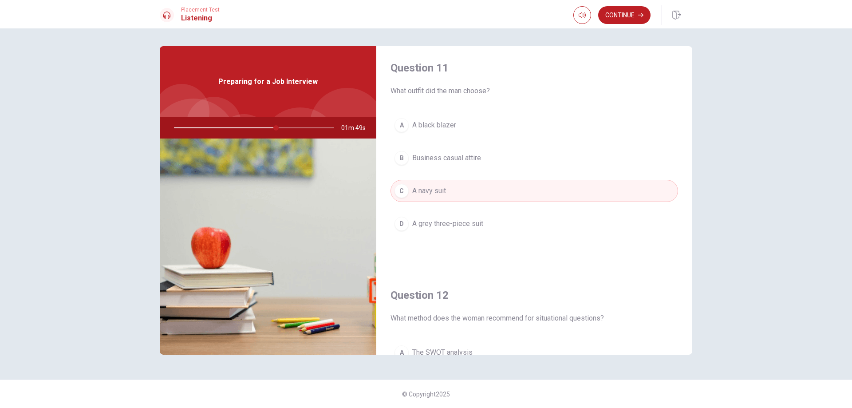
scroll to position [0, 0]
click at [636, 16] on button "Continue" at bounding box center [624, 15] width 52 height 18
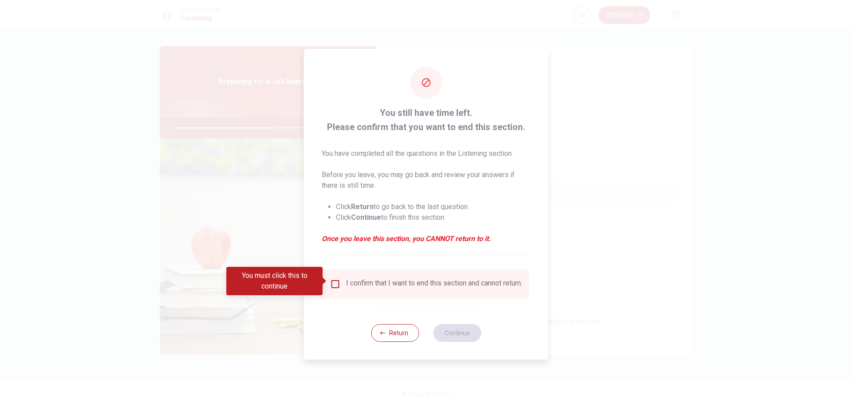
click at [334, 281] on input "You must click this to continue" at bounding box center [335, 284] width 11 height 11
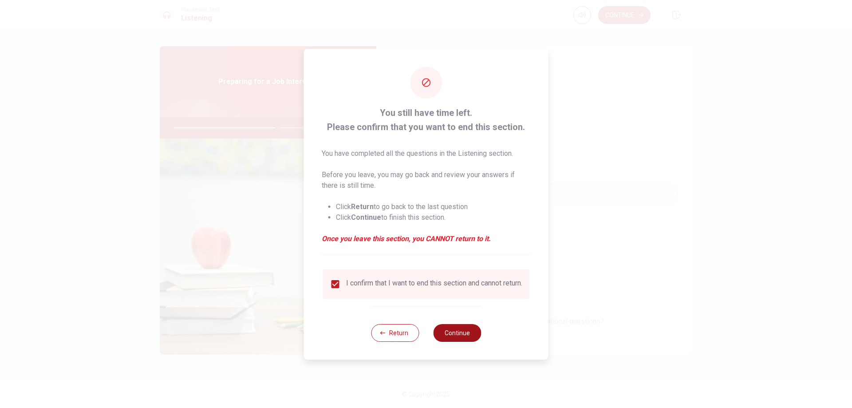
click at [459, 338] on button "Continue" at bounding box center [457, 333] width 48 height 18
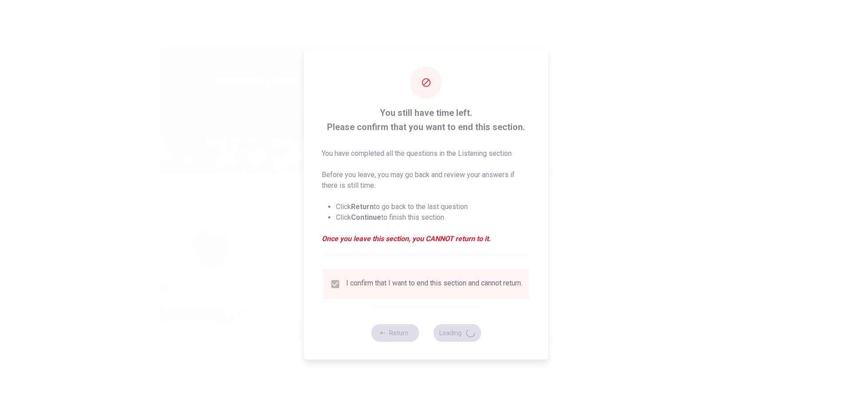
type input "66"
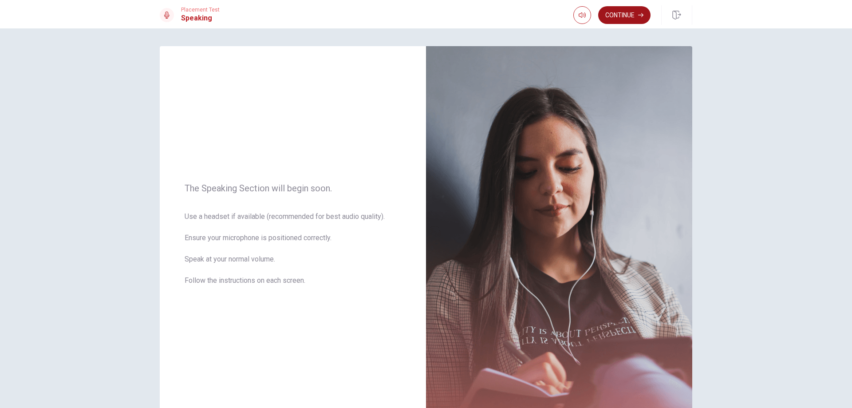
click at [622, 16] on button "Continue" at bounding box center [624, 15] width 52 height 18
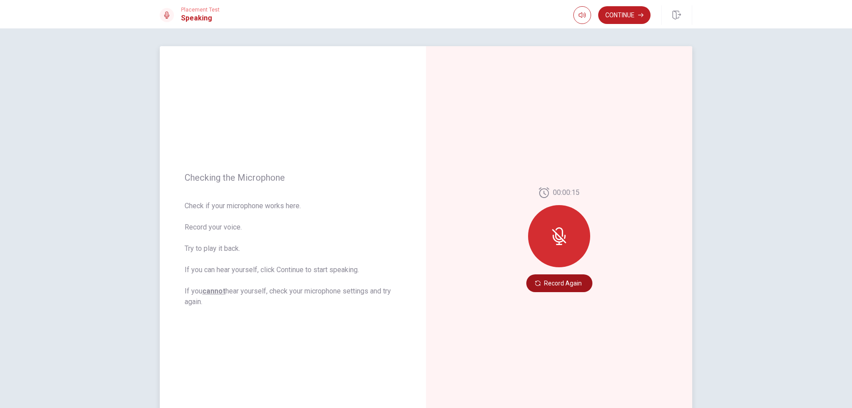
click at [561, 282] on button "Record Again" at bounding box center [559, 283] width 66 height 18
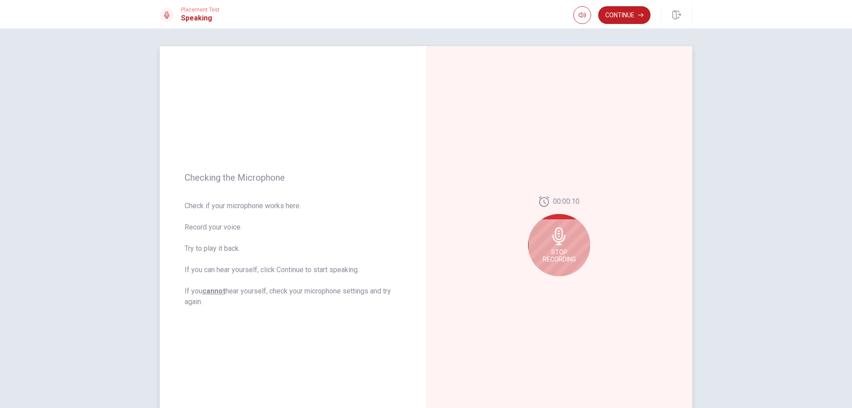
click at [568, 245] on div "Stop Recording" at bounding box center [559, 245] width 62 height 62
click at [570, 281] on icon "Play Audio" at bounding box center [568, 283] width 5 height 5
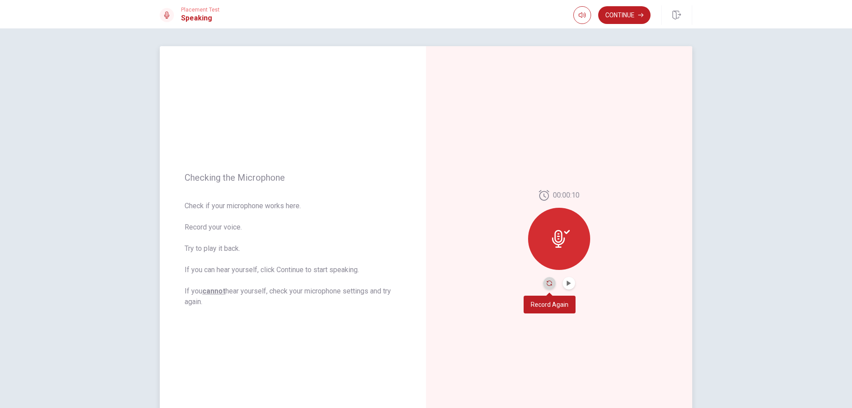
click at [549, 283] on icon "Record Again" at bounding box center [549, 283] width 5 height 5
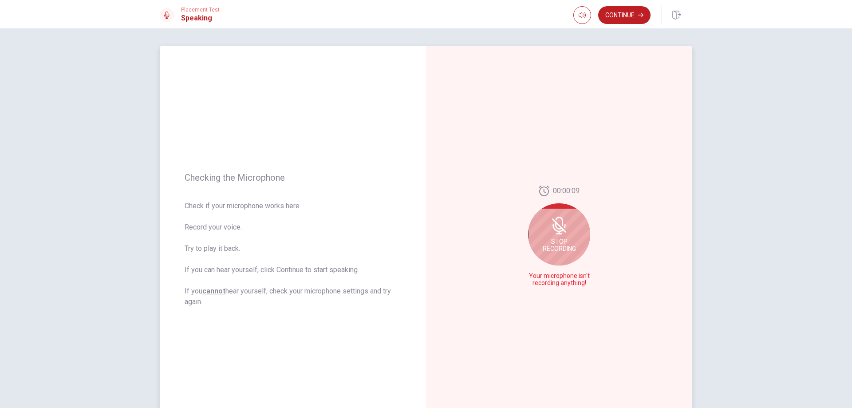
click at [570, 237] on div "Stop Recording" at bounding box center [559, 234] width 62 height 62
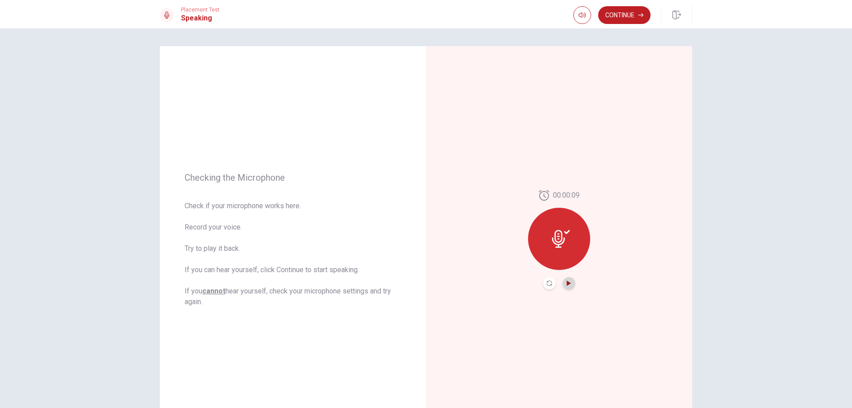
click at [569, 283] on icon "Play Audio" at bounding box center [569, 283] width 4 height 5
click at [627, 16] on button "Continue" at bounding box center [624, 15] width 52 height 18
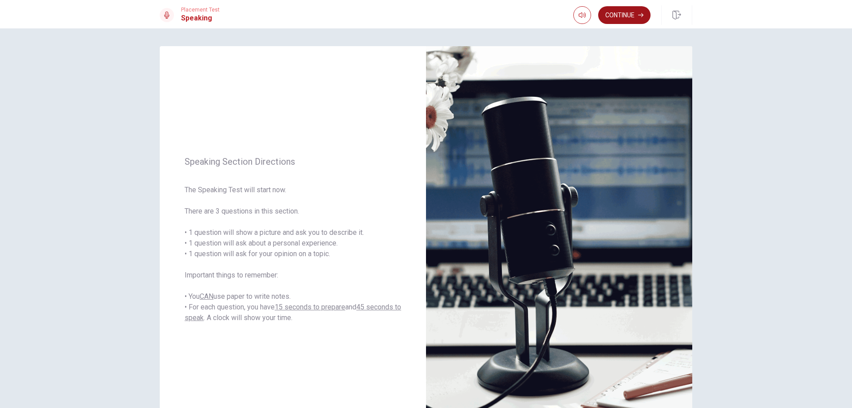
click at [626, 16] on button "Continue" at bounding box center [624, 15] width 52 height 18
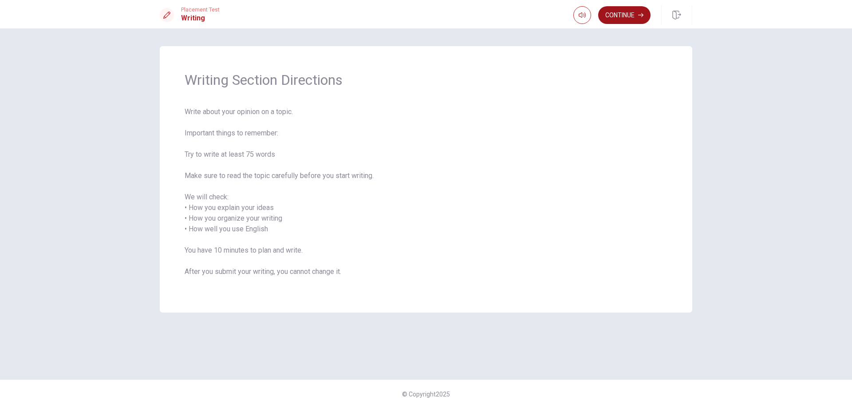
click at [625, 17] on button "Continue" at bounding box center [624, 15] width 52 height 18
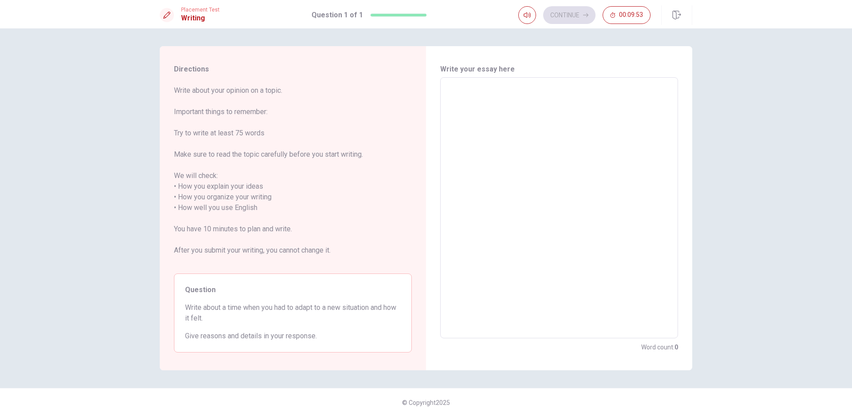
drag, startPoint x: 495, startPoint y: 89, endPoint x: 523, endPoint y: 150, distance: 66.9
click at [494, 89] on textarea at bounding box center [558, 208] width 225 height 246
type textarea "I"
type textarea "x"
type textarea "I"
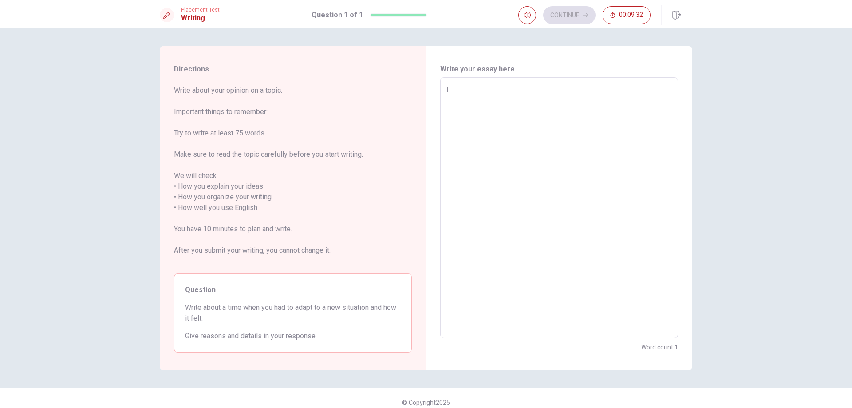
type textarea "x"
type textarea "I r"
type textarea "x"
type textarea "I re"
type textarea "x"
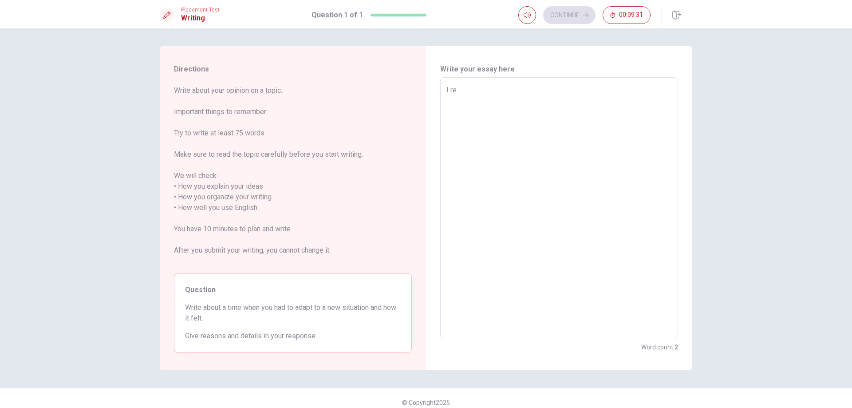
type textarea "I rem"
type textarea "x"
type textarea "I reme"
type textarea "x"
type textarea "I remem"
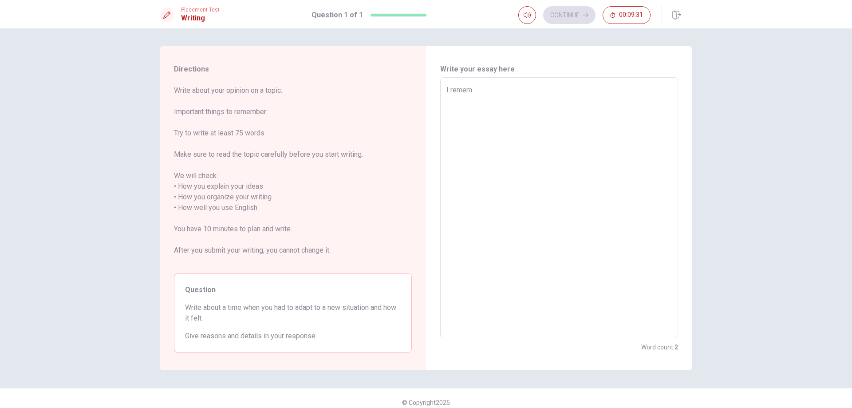
type textarea "x"
type textarea "I rememb"
type textarea "x"
type textarea "I remembe"
type textarea "x"
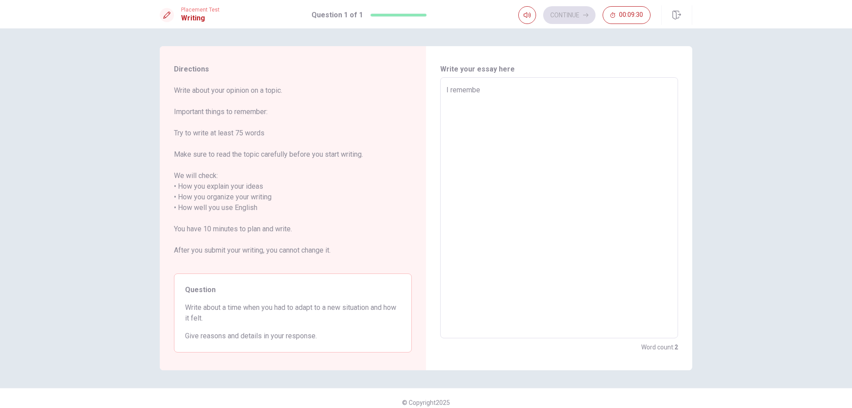
type textarea "I remember"
type textarea "x"
type textarea "I remember"
type textarea "x"
type textarea "I remember t"
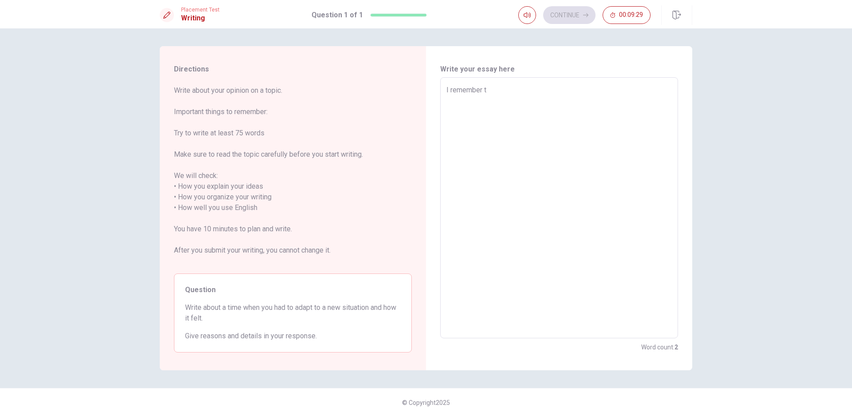
type textarea "x"
type textarea "I remember th"
type textarea "x"
type textarea "I remember the"
type textarea "x"
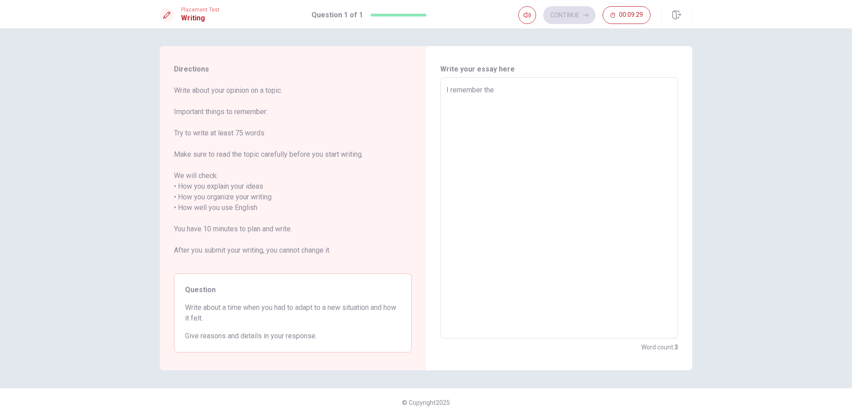
type textarea "I remember the"
type textarea "x"
type textarea "I remember the t"
type textarea "x"
type textarea "I remember the ti"
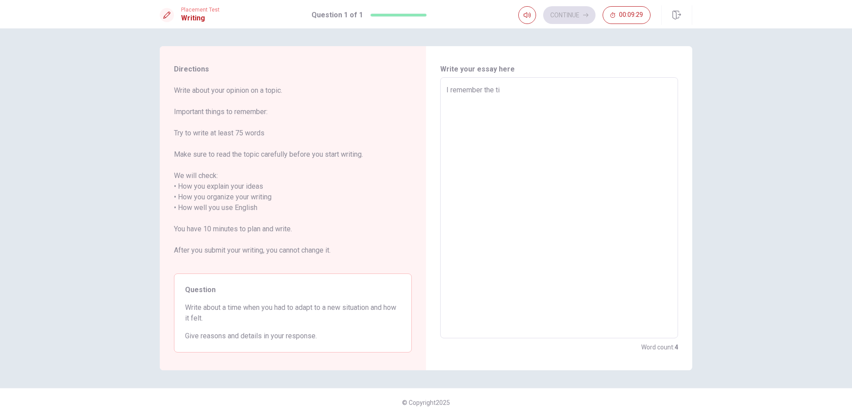
type textarea "x"
type textarea "I remember the [PERSON_NAME]"
type textarea "x"
type textarea "I remember the time"
type textarea "x"
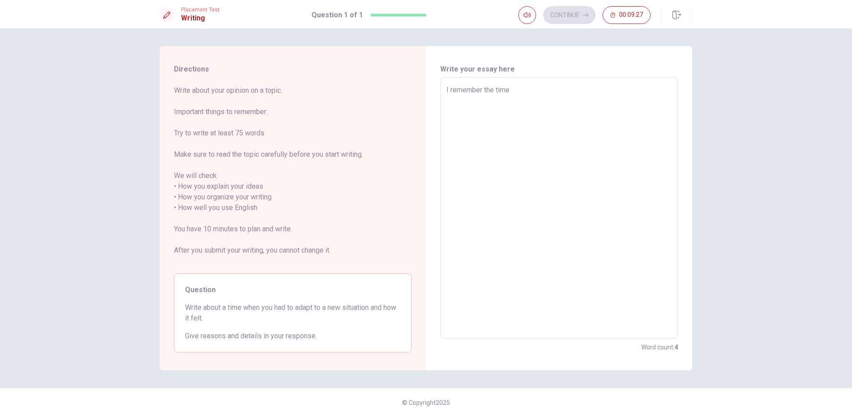
type textarea "I remember the time"
type textarea "x"
type textarea "I remember the time w"
type textarea "x"
type textarea "I remember the time wh"
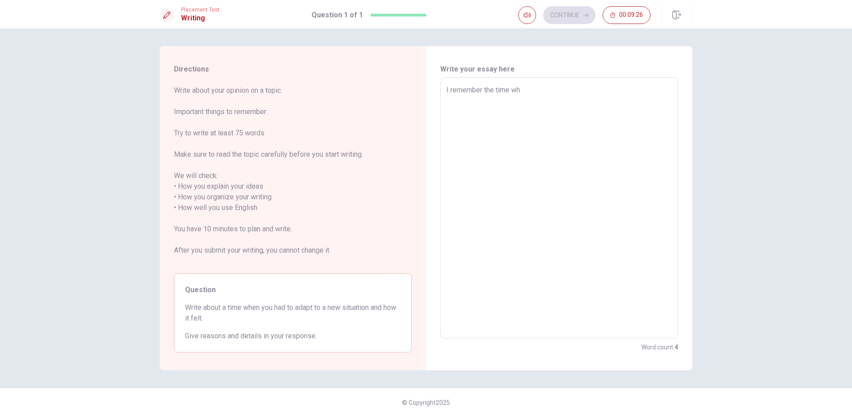
type textarea "x"
type textarea "I remember the time whe"
type textarea "x"
type textarea "I remember the time when"
type textarea "x"
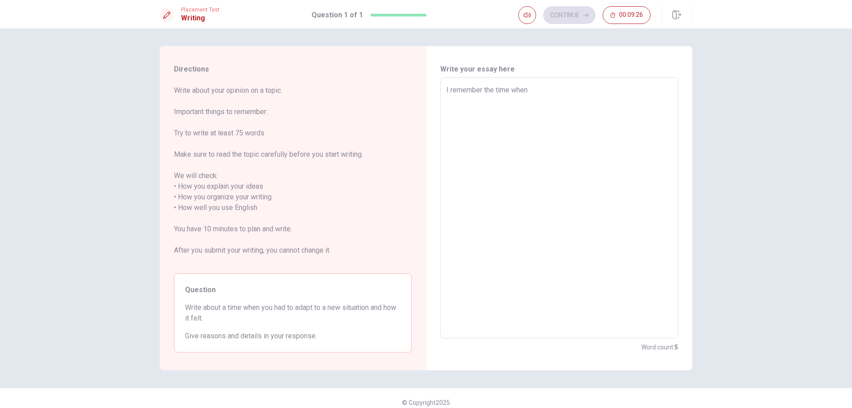
type textarea "I remember the time when"
type textarea "x"
type textarea "I remember the time when I"
type textarea "x"
type textarea "I remember the time when I"
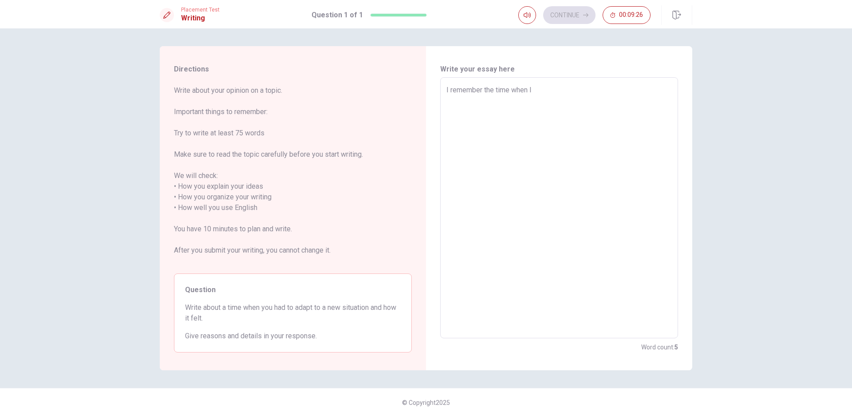
type textarea "x"
type textarea "I remember the time when I h"
type textarea "x"
type textarea "I remember the time when I ha"
type textarea "x"
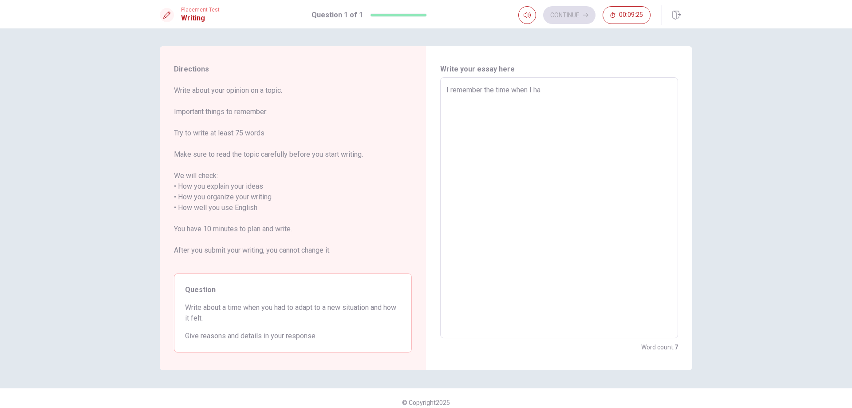
type textarea "I remember the time when I had"
type textarea "x"
type textarea "I remember the time when I had"
type textarea "x"
type textarea "I remember the time when I had t"
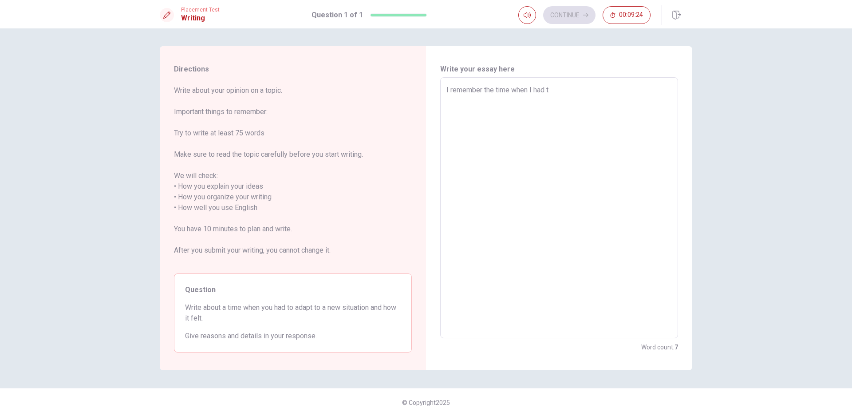
type textarea "x"
type textarea "I remember the time when I had to"
type textarea "x"
type textarea "I remember the time when I had to"
type textarea "x"
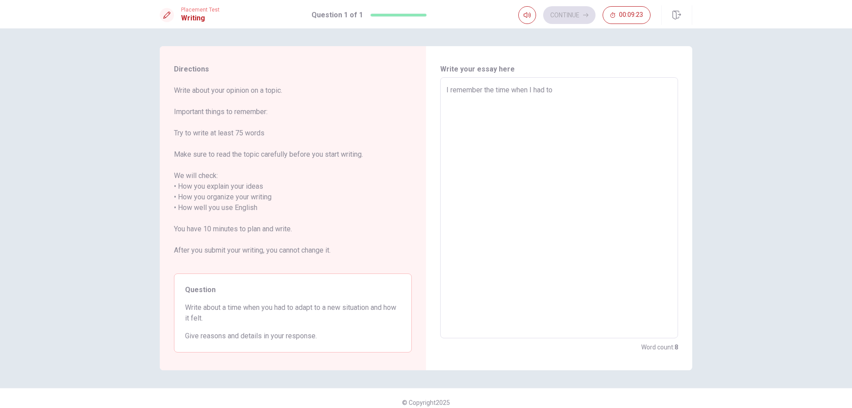
type textarea "I remember the time when I had to a"
type textarea "x"
type textarea "I remember the time when I had to ad"
type textarea "x"
type textarea "I remember the time when I had to ada"
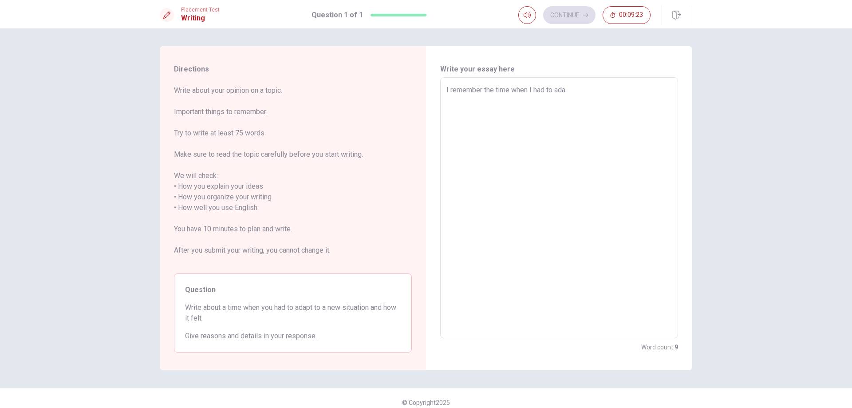
type textarea "x"
type textarea "I remember the time when I had to adap"
type textarea "x"
type textarea "I remember the time when I had to adapt"
type textarea "x"
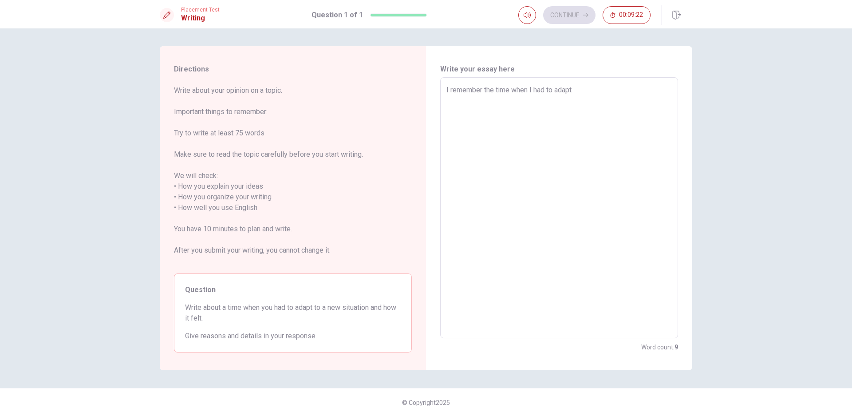
type textarea "I remember the time when I had to adapt"
type textarea "x"
type textarea "I remember the time when I had to adapt a"
type textarea "x"
type textarea "I remember the time when I had to adapt a"
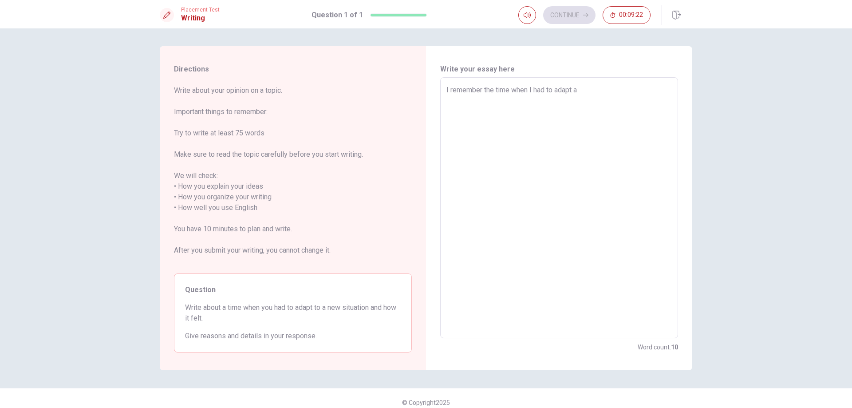
type textarea "x"
type textarea "I remember the time when I had to adapt a n"
type textarea "x"
type textarea "I remember the time when I had to adapt a ne"
type textarea "x"
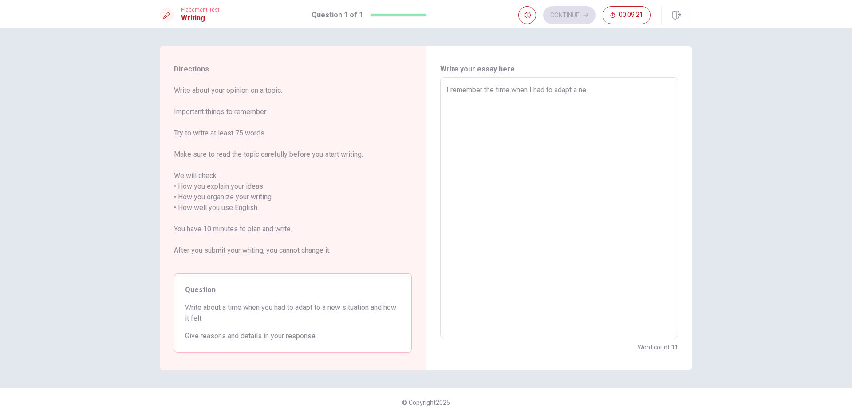
type textarea "I remember the time when I had to adapt a new"
type textarea "x"
type textarea "I remember the time when I had to adapt a new"
type textarea "x"
type textarea "I remember the time when I had to adapt a new s"
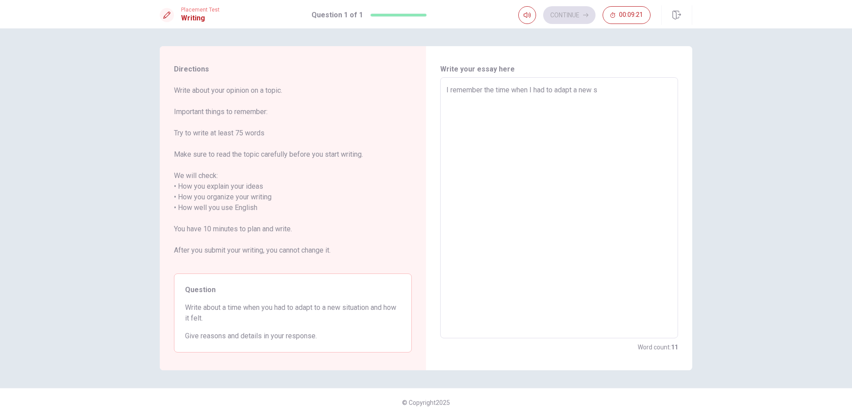
type textarea "x"
type textarea "I remember the time when I had to adapt a new si"
type textarea "x"
type textarea "I remember the time when I had to adapt a new sit"
type textarea "x"
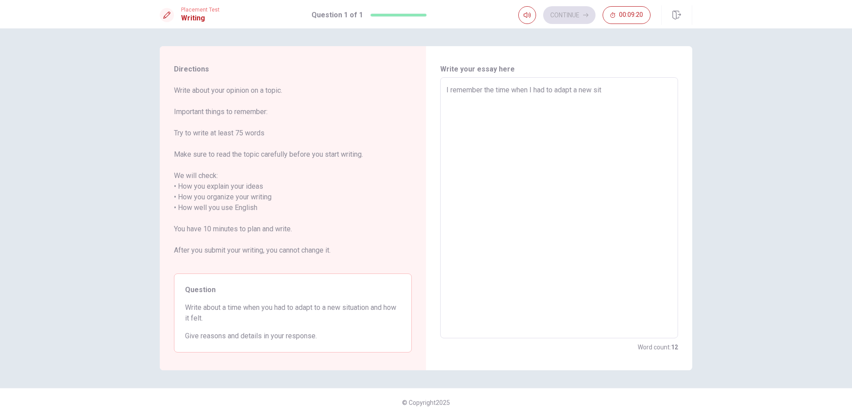
type textarea "I remember the time when I had to adapt a new situ"
type textarea "x"
type textarea "I remember the time when I had to adapt a new situa"
type textarea "x"
type textarea "I remember the time when I had to adapt a new situat"
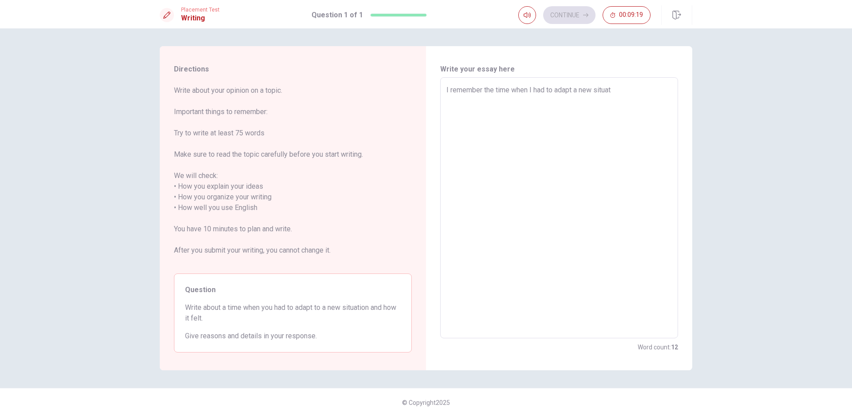
type textarea "x"
type textarea "I remember the time when I had to adapt a new situati"
type textarea "x"
type textarea "I remember the time when I had to adapt a new situatio"
type textarea "x"
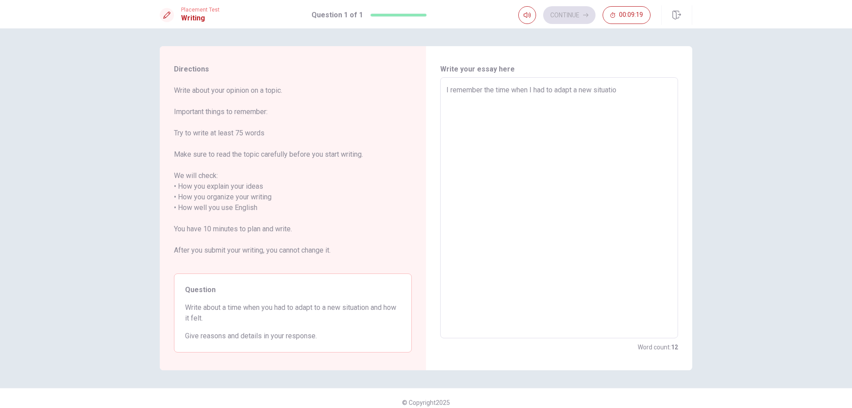
type textarea "I remember the time when I had to adapt a new situation"
type textarea "x"
type textarea "I remember the time when I had to adapt a new situation."
type textarea "x"
type textarea "I remember the time when I had to adapt a new situation."
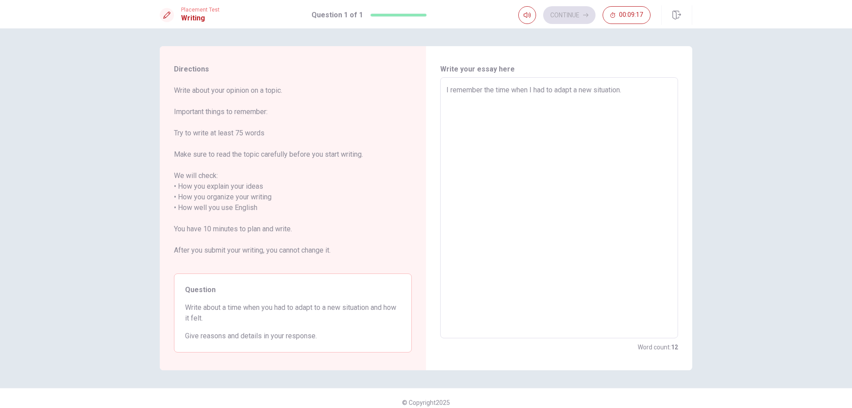
type textarea "x"
type textarea "I remember the time when I had to adapt a new situation. T"
type textarea "x"
type textarea "I remember the time when I had to adapt a new situation. Th"
type textarea "x"
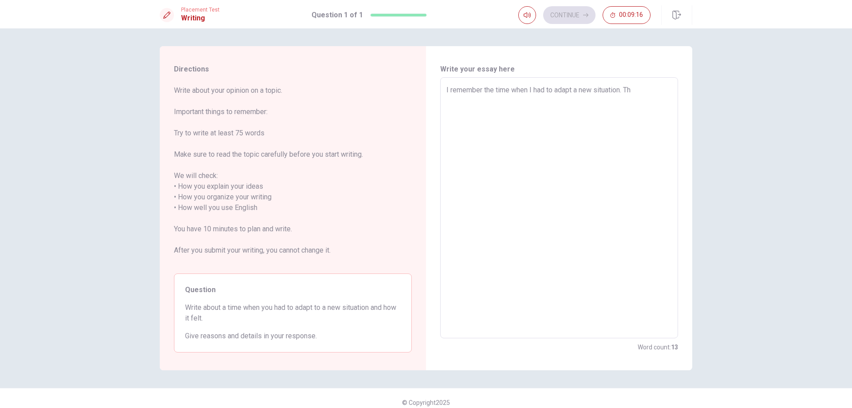
type textarea "I remember the time when I had to adapt a new situation. Tha"
type textarea "x"
type textarea "I remember the time when I had to adapt a new situation. That"
type textarea "x"
type textarea "I remember the time when I had to adapt a new situation. That"
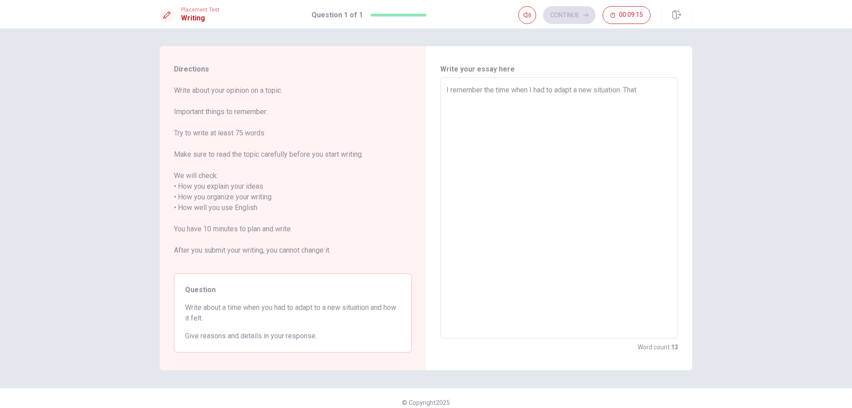
type textarea "x"
type textarea "I remember the time when I had to adapt a new situation. That w"
type textarea "x"
type textarea "I remember the time when I had to adapt a new situation. That wa"
type textarea "x"
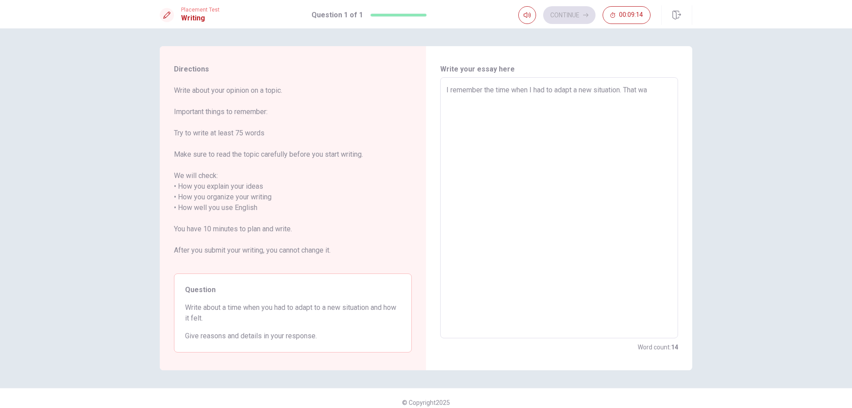
type textarea "I remember the time when I had to adapt a new situation. That was"
type textarea "x"
type textarea "I remember the time when I had to adapt a new situation. That was"
type textarea "x"
type textarea "I remember the time when I had to adapt a new situation. That was m"
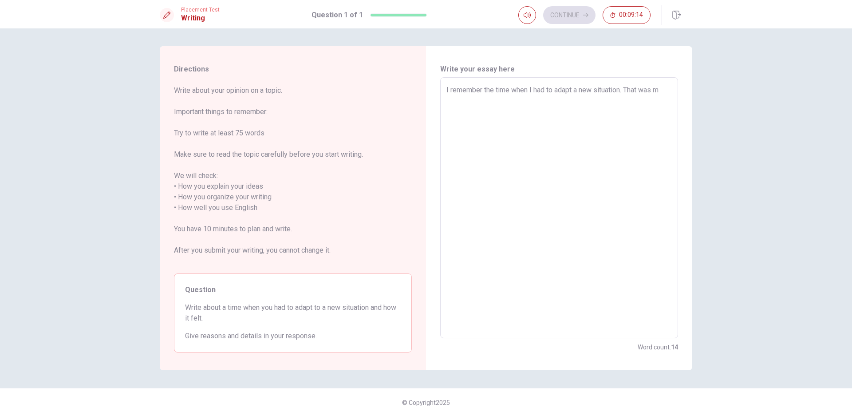
type textarea "x"
type textarea "I remember the time when I had to adapt a new situation. That was mo"
type textarea "x"
type textarea "I remember the time when I had to adapt a new situation. That was mov"
type textarea "x"
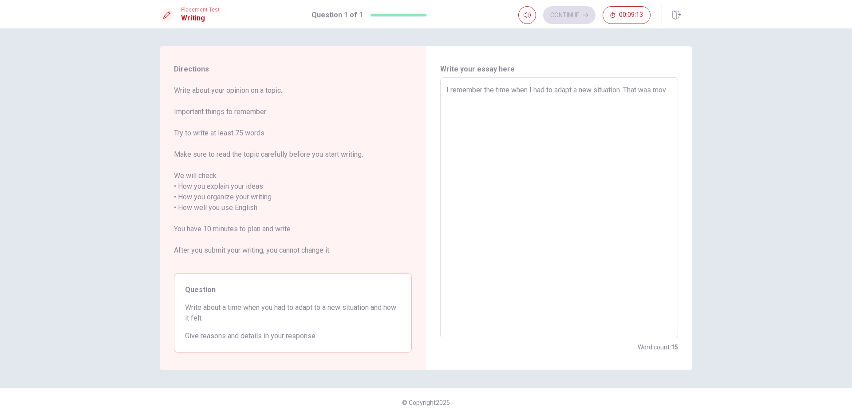
type textarea "I remember the time when I had to adapt a new situation. That was movi"
type textarea "x"
type textarea "I remember the time when I had to adapt a new situation. That was movin"
type textarea "x"
type textarea "I remember the time when I had to adapt a new situation. That was moving"
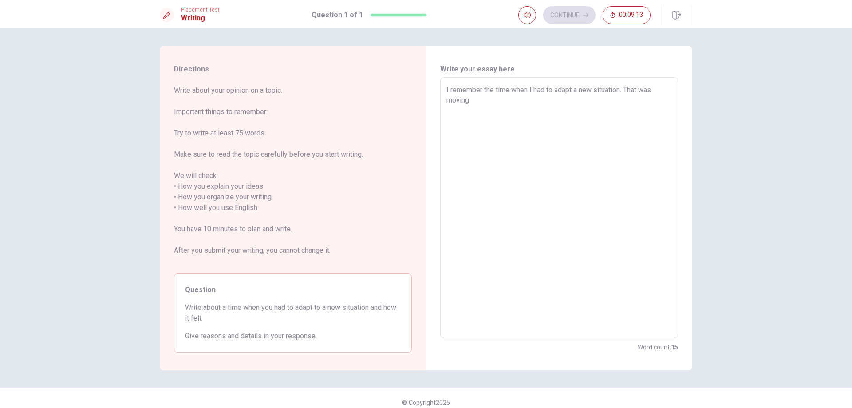
type textarea "x"
type textarea "I remember the time when I had to adapt a new situation. That was moving"
type textarea "x"
type textarea "I remember the time when I had to adapt a new situation. That was moving o"
type textarea "x"
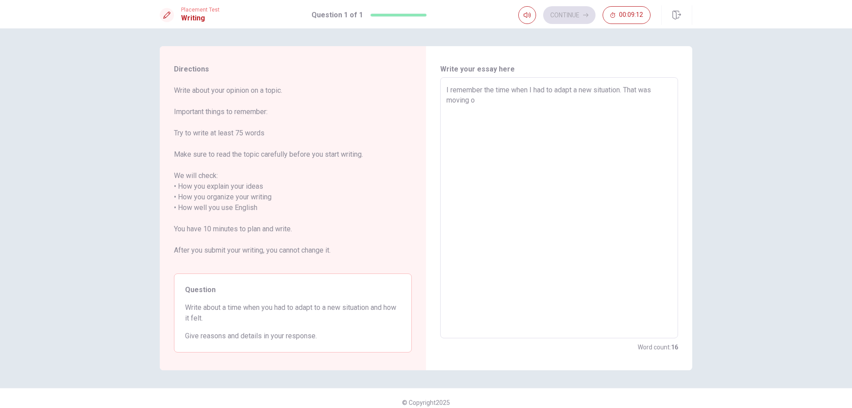
type textarea "I remember the time when I had to adapt a new situation. That was moving"
type textarea "x"
type textarea "I remember the time when I had to adapt a new situation. That was moving t"
type textarea "x"
type textarea "I remember the time when I had to adapt a new situation. That was moving to"
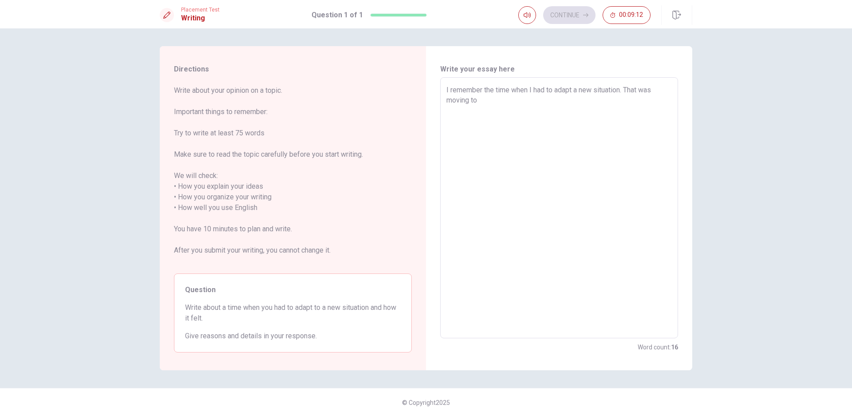
type textarea "x"
type textarea "I remember the time when I had to adapt a new situation. That was moving to"
type textarea "x"
type textarea "I remember the time when I had to adapt a new situation. That was moving to C"
type textarea "x"
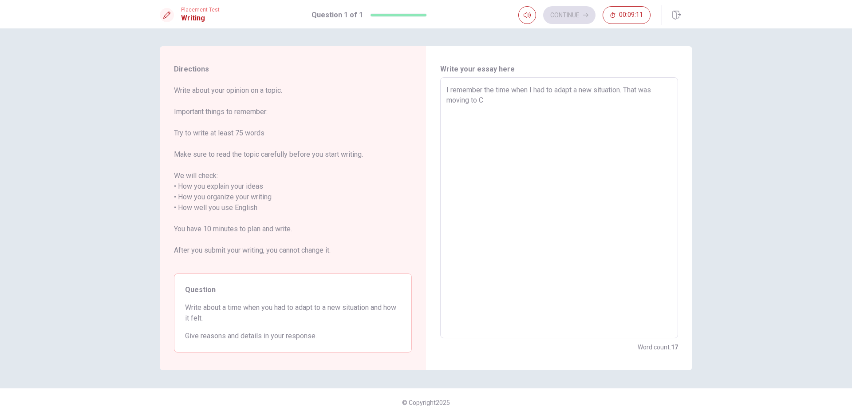
type textarea "I remember the time when I had to adapt a new situation. That was moving to [GE…"
type textarea "x"
type textarea "I remember the time when I had to adapt a new situation. That was moving to [GE…"
type textarea "x"
type textarea "I remember the time when I had to adapt a new situation. That was moving to [GE…"
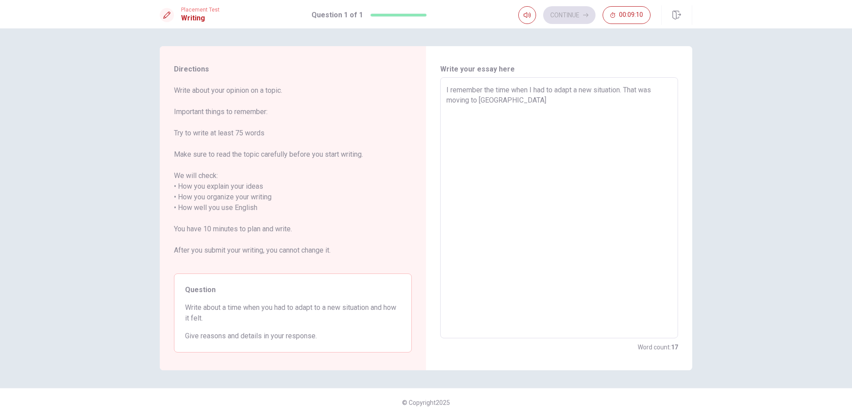
type textarea "x"
type textarea "I remember the time when I had to adapt a new situation. That was moving to [GE…"
type textarea "x"
type textarea "I remember the time when I had to adapt a new situation. That was moving to [GE…"
type textarea "x"
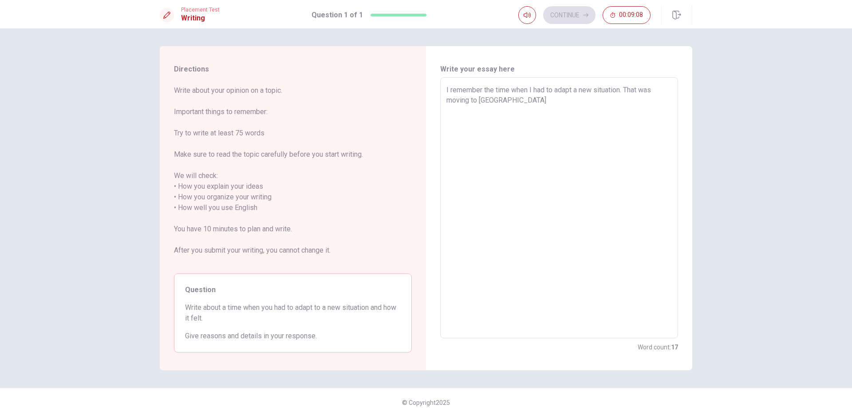
type textarea "I remember the time when I had to adapt a new situation. That was moving to [GE…"
type textarea "x"
type textarea "I remember the time when I had to adapt a new situation. That was moving to [GE…"
type textarea "x"
type textarea "I remember the time when I had to adapt a new situation. That was moving to [GE…"
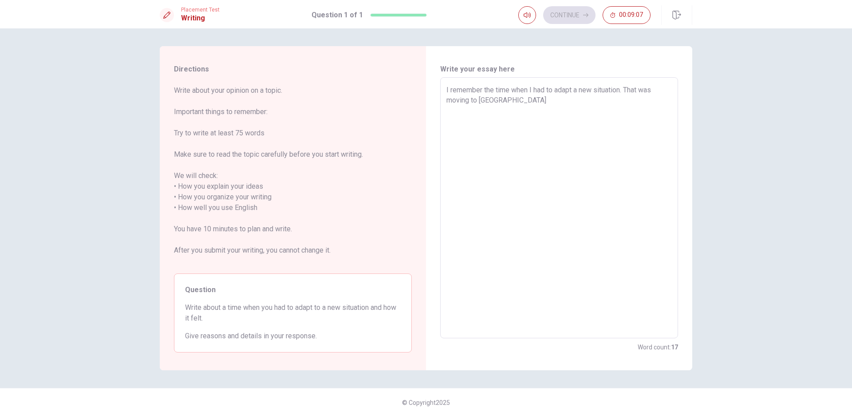
type textarea "x"
type textarea "I remember the time when I had to adapt a new situation. That was moving to [GE…"
type textarea "x"
type textarea "I remember the time when I had to adapt a new situation. That was moving to [GE…"
click at [642, 91] on textarea "I remember the time when I had to adapt a new situation. That was moving to [GE…" at bounding box center [558, 208] width 225 height 246
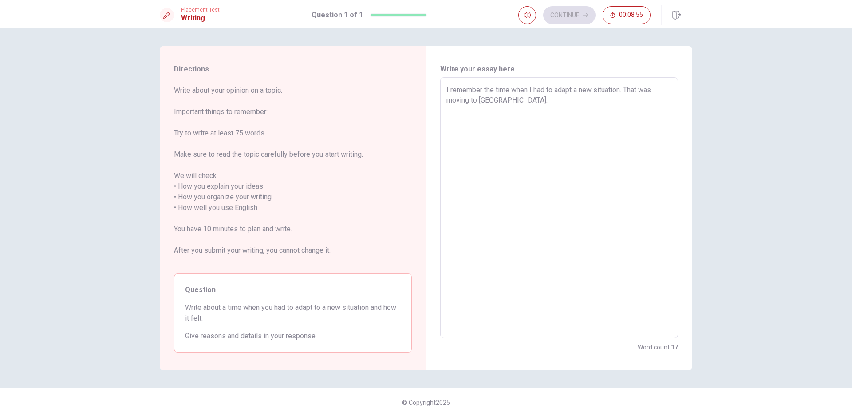
click at [510, 102] on textarea "I remember the time when I had to adapt a new situation. That was moving to [GE…" at bounding box center [558, 208] width 225 height 246
type textarea "x"
click at [503, 101] on textarea "I remember the time when I had to adapt a new situation. That was moving to [GE…" at bounding box center [558, 208] width 225 height 246
type textarea "I remember the time when I had to adapt a new situation. That was moving to [GE…"
type textarea "x"
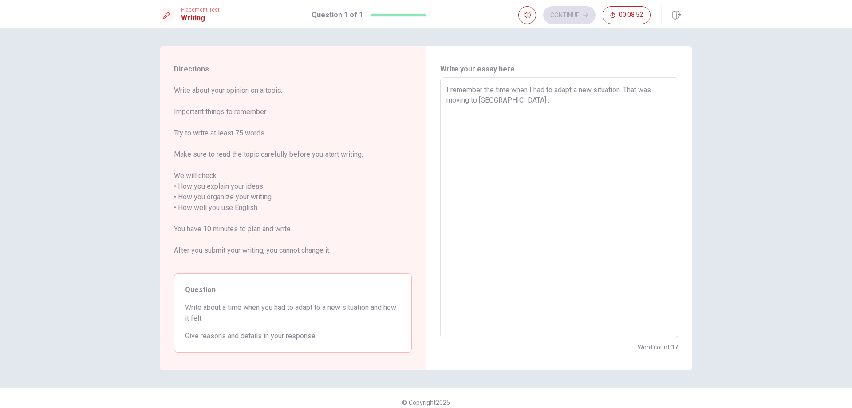
type textarea "I remember the time when I had to adapt a new situation. That was moving to [GE…"
type textarea "x"
type textarea "I remember the time when I had to adapt a new situation. That was moving to [GE…"
type textarea "x"
type textarea "I remember the time when I had to adapt a new situation. That was moving to [GE…"
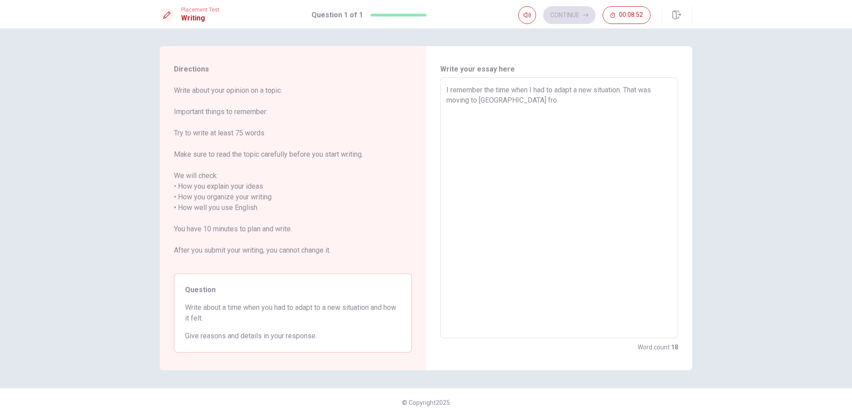
type textarea "x"
type textarea "I remember the time when I had to adapt a new situation. That was moving to [GE…"
type textarea "x"
type textarea "I remember the time when I had to adapt a new situation. That was moving to [GE…"
type textarea "x"
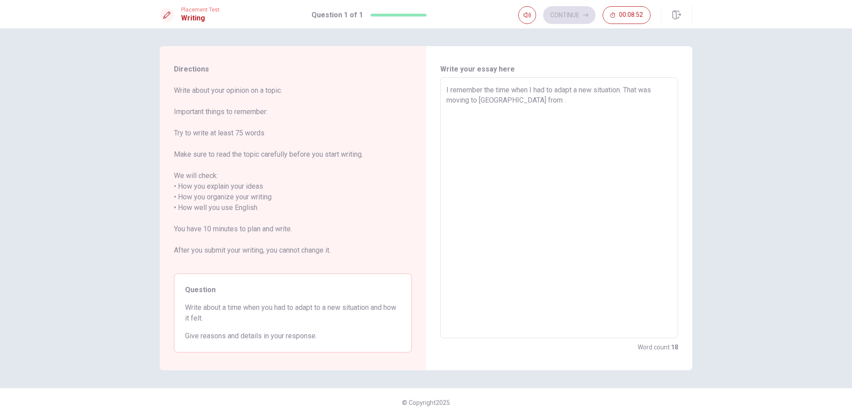
type textarea "I remember the time when I had to adapt a new situation. That was moving to [GE…"
type textarea "x"
type textarea "I remember the time when I had to adapt a new situation. That was moving to [GE…"
type textarea "x"
type textarea "I remember the time when I had to adapt a new situation. That was moving to [GE…"
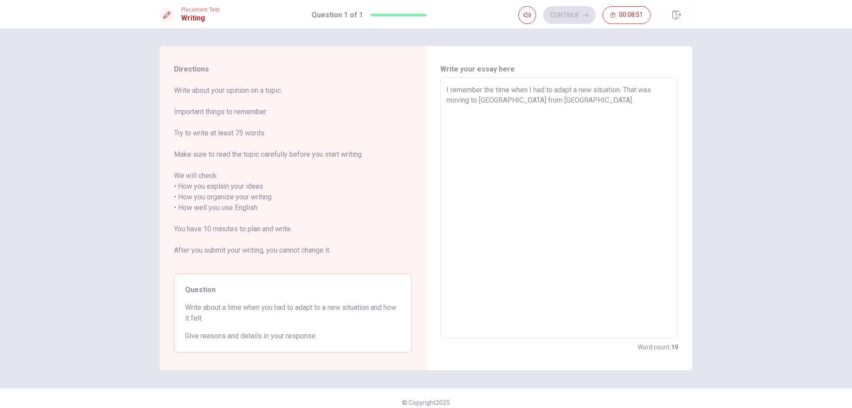
type textarea "x"
type textarea "I remember the time when I had to adapt a new situation. That was moving to [GE…"
click at [561, 105] on textarea "I remember the time when I had to adapt a new situation. That was moving to [GE…" at bounding box center [558, 208] width 225 height 246
click at [543, 98] on textarea "I remember the time when I had to adapt a new situation. That was moving to [GE…" at bounding box center [558, 208] width 225 height 246
click at [546, 98] on textarea "I remember the time when I had to adapt a new situation. That was moving to [GE…" at bounding box center [558, 208] width 225 height 246
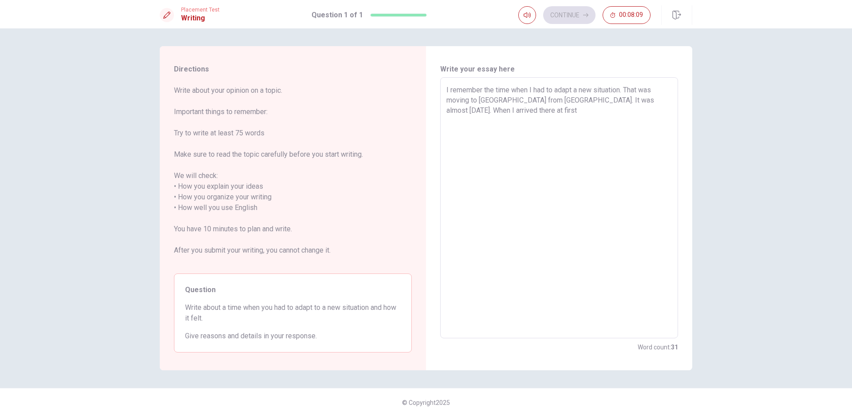
click at [534, 107] on textarea "I remember the time when I had to adapt a new situation. That was moving to [GE…" at bounding box center [558, 208] width 225 height 246
click at [611, 112] on textarea "I remember the time when I had to adapt a new situation. That was moving to [GE…" at bounding box center [558, 208] width 225 height 246
click at [671, 117] on textarea "I remember the time when I had to adapt a new situation. That was moving to [GE…" at bounding box center [558, 208] width 225 height 246
click at [594, 98] on textarea "I remember the time when I had to adapt a new situation. That was moving to [GE…" at bounding box center [558, 208] width 225 height 246
click at [661, 113] on textarea "I remember the time when I had to adapt a new situation. That was moving to [GE…" at bounding box center [558, 208] width 225 height 246
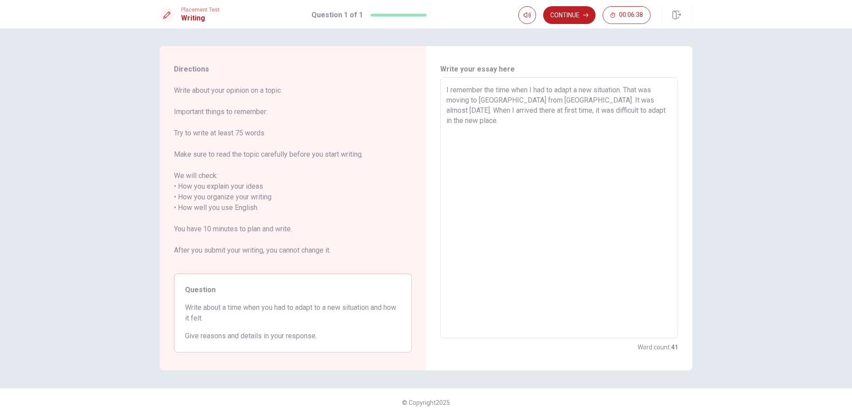
click at [496, 108] on textarea "I remember the time when I had to adapt a new situation. That was moving to [GE…" at bounding box center [558, 208] width 225 height 246
click at [668, 110] on textarea "I remember the time when I had to adapt a new situation. That was moving to [GE…" at bounding box center [558, 208] width 225 height 246
drag, startPoint x: 506, startPoint y: 122, endPoint x: 447, endPoint y: 118, distance: 58.8
click at [447, 118] on textarea "I remember the time when I had to adapt a new situation. That was moving to [GE…" at bounding box center [558, 208] width 225 height 246
drag, startPoint x: 564, startPoint y: 130, endPoint x: 544, endPoint y: 129, distance: 20.0
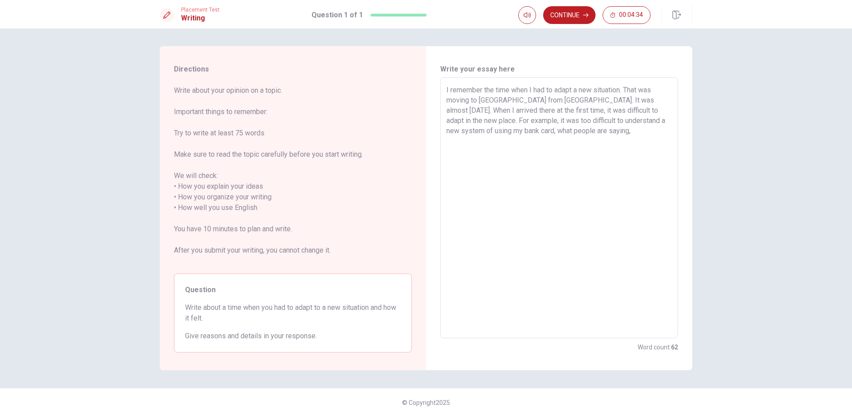
click at [544, 129] on textarea "I remember the time when I had to adapt a new situation. That was moving to [GE…" at bounding box center [558, 208] width 225 height 246
click at [597, 132] on textarea "I remember the time when I had to adapt a new situation. That was moving to [GE…" at bounding box center [558, 208] width 225 height 246
click at [558, 109] on textarea "I remember the time when I had to adapt a new situation. That was moving to [GE…" at bounding box center [558, 208] width 225 height 246
click at [532, 153] on textarea "I remember the time when I had to adapt a new situation. That was moving to [GE…" at bounding box center [558, 208] width 225 height 246
click at [468, 139] on textarea "I remember the time when I had to adapt a new situation. That was moving to [GE…" at bounding box center [558, 208] width 225 height 246
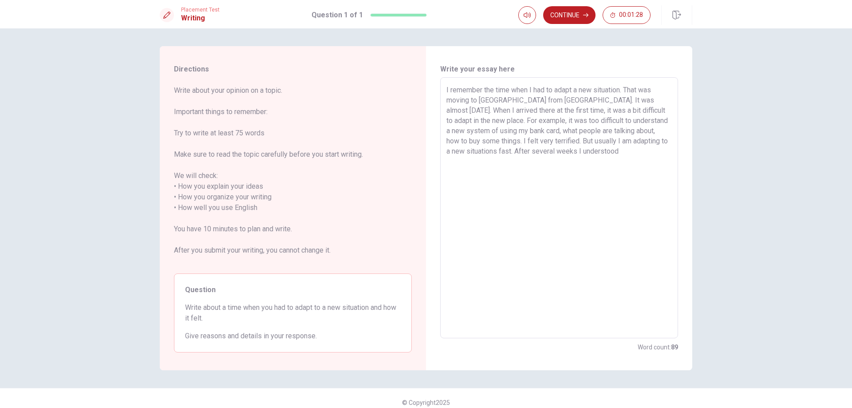
click at [616, 148] on textarea "I remember the time when I had to adapt a new situation. That was moving to [GE…" at bounding box center [558, 208] width 225 height 246
drag, startPoint x: 494, startPoint y: 151, endPoint x: 529, endPoint y: 144, distance: 35.7
click at [529, 144] on textarea "I remember the time when I had to adapt a new situation. That was moving to [GE…" at bounding box center [558, 208] width 225 height 246
click at [648, 138] on textarea "I remember the time when I had to adapt a new situation. That was moving to [GE…" at bounding box center [558, 208] width 225 height 246
click at [631, 140] on textarea "I remember the time when I had to adapt a new situation. That was moving to [GE…" at bounding box center [558, 208] width 225 height 246
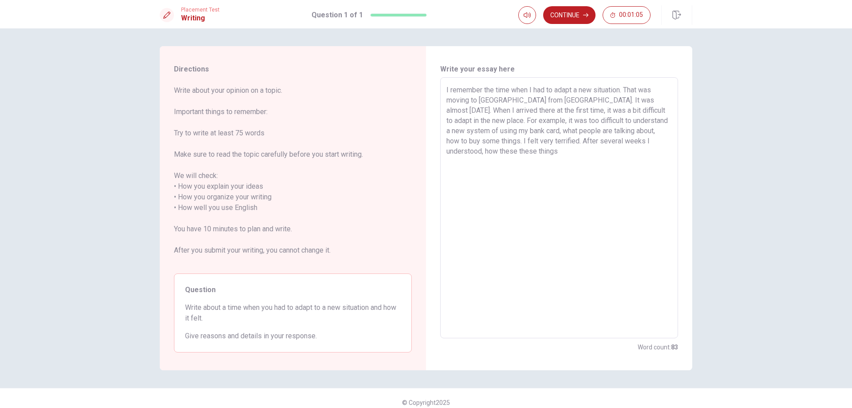
click at [464, 151] on textarea "I remember the time when I had to adapt a new situation. That was moving to [GE…" at bounding box center [558, 208] width 225 height 246
click at [477, 153] on textarea "I remember the time when I had to adapt a new situation. That was moving to [GE…" at bounding box center [558, 208] width 225 height 246
click at [446, 151] on div "I remember the time when I had to adapt a new situation. That was moving to [GE…" at bounding box center [559, 207] width 238 height 261
drag, startPoint x: 581, startPoint y: 153, endPoint x: 505, endPoint y: 155, distance: 75.9
click at [505, 155] on textarea "I remember the time when I had to adapt a new situation. That was moving to [GE…" at bounding box center [558, 208] width 225 height 246
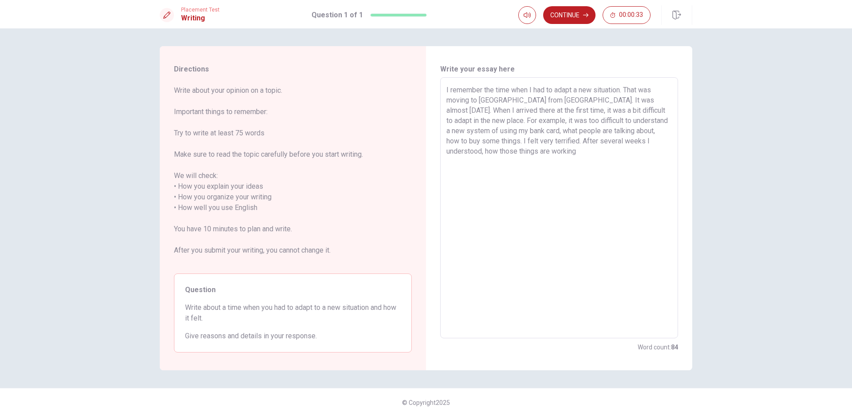
click at [446, 147] on div "I remember the time when I had to adapt a new situation. That was moving to [GE…" at bounding box center [559, 207] width 238 height 261
click at [448, 149] on textarea "I remember the time when I had to adapt a new situation. That was moving to [GE…" at bounding box center [558, 208] width 225 height 246
click at [579, 155] on textarea "I remember the time when I had to adapt a new situation. That was moving to [GE…" at bounding box center [558, 208] width 225 height 246
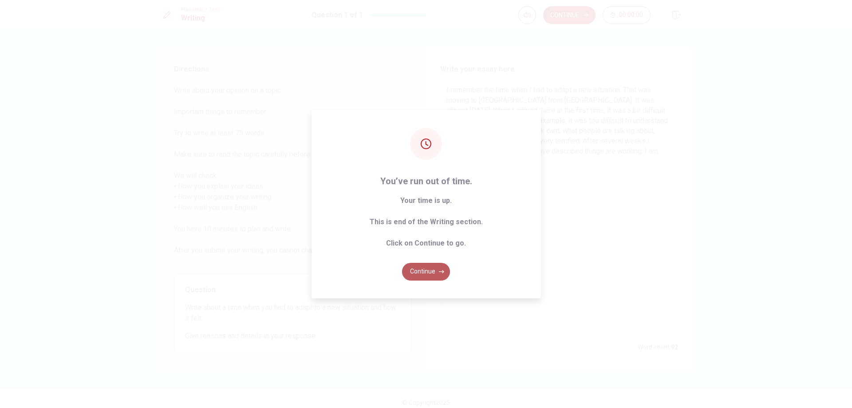
click at [434, 271] on button "Continue" at bounding box center [426, 272] width 48 height 18
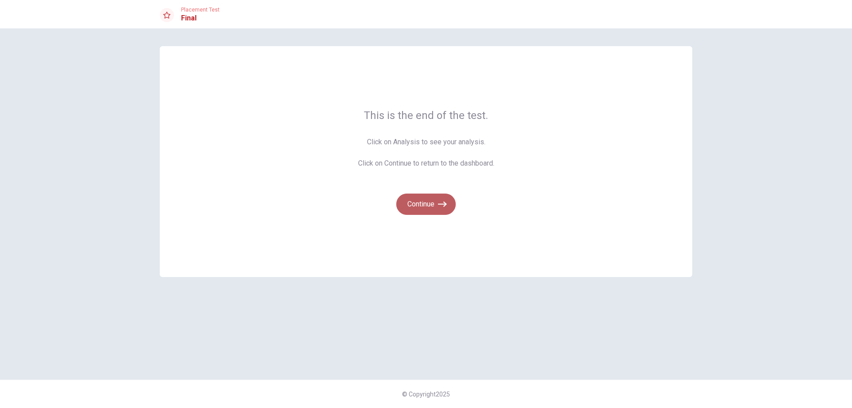
click at [435, 198] on button "Continue" at bounding box center [425, 204] width 59 height 21
